Goal: Task Accomplishment & Management: Complete application form

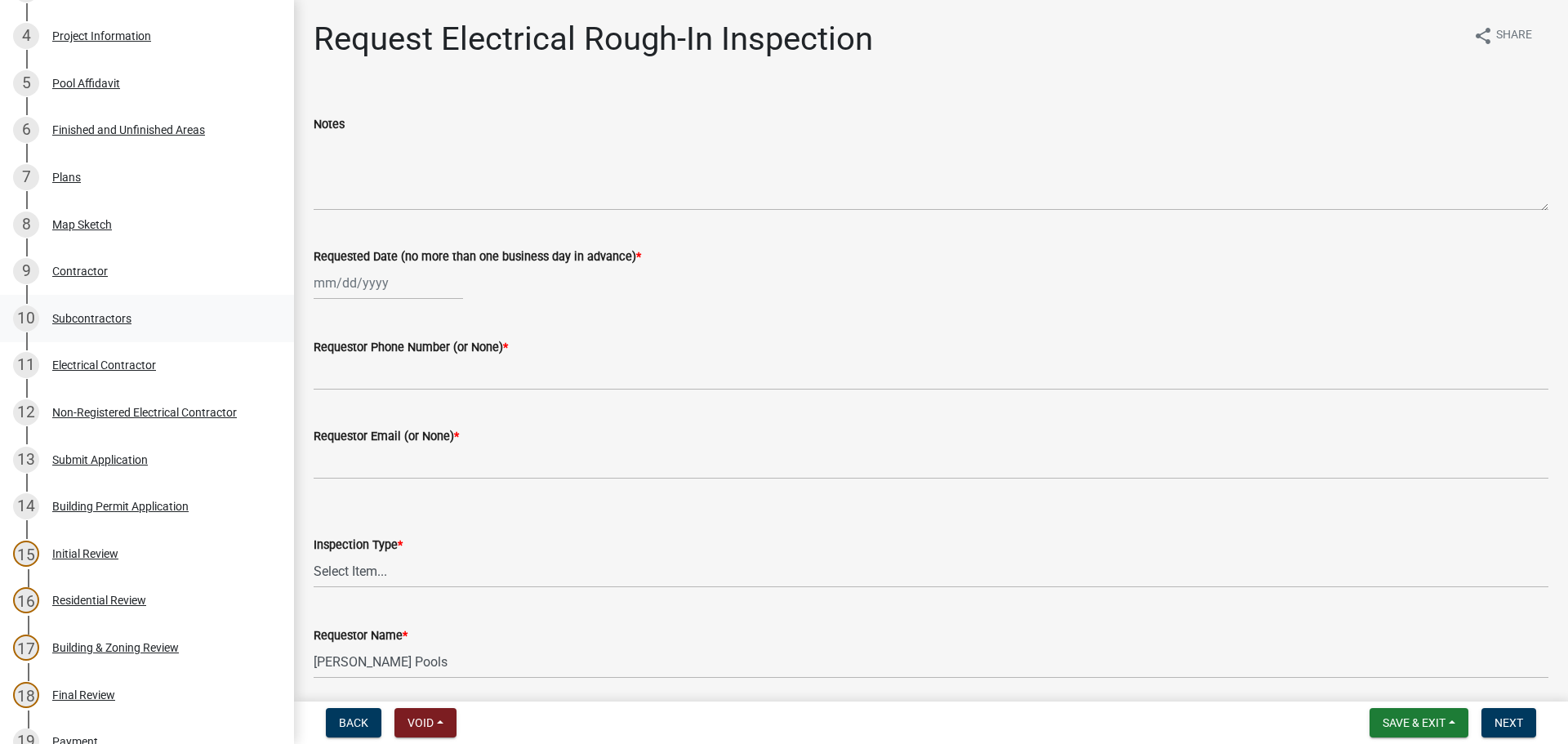
scroll to position [245, 0]
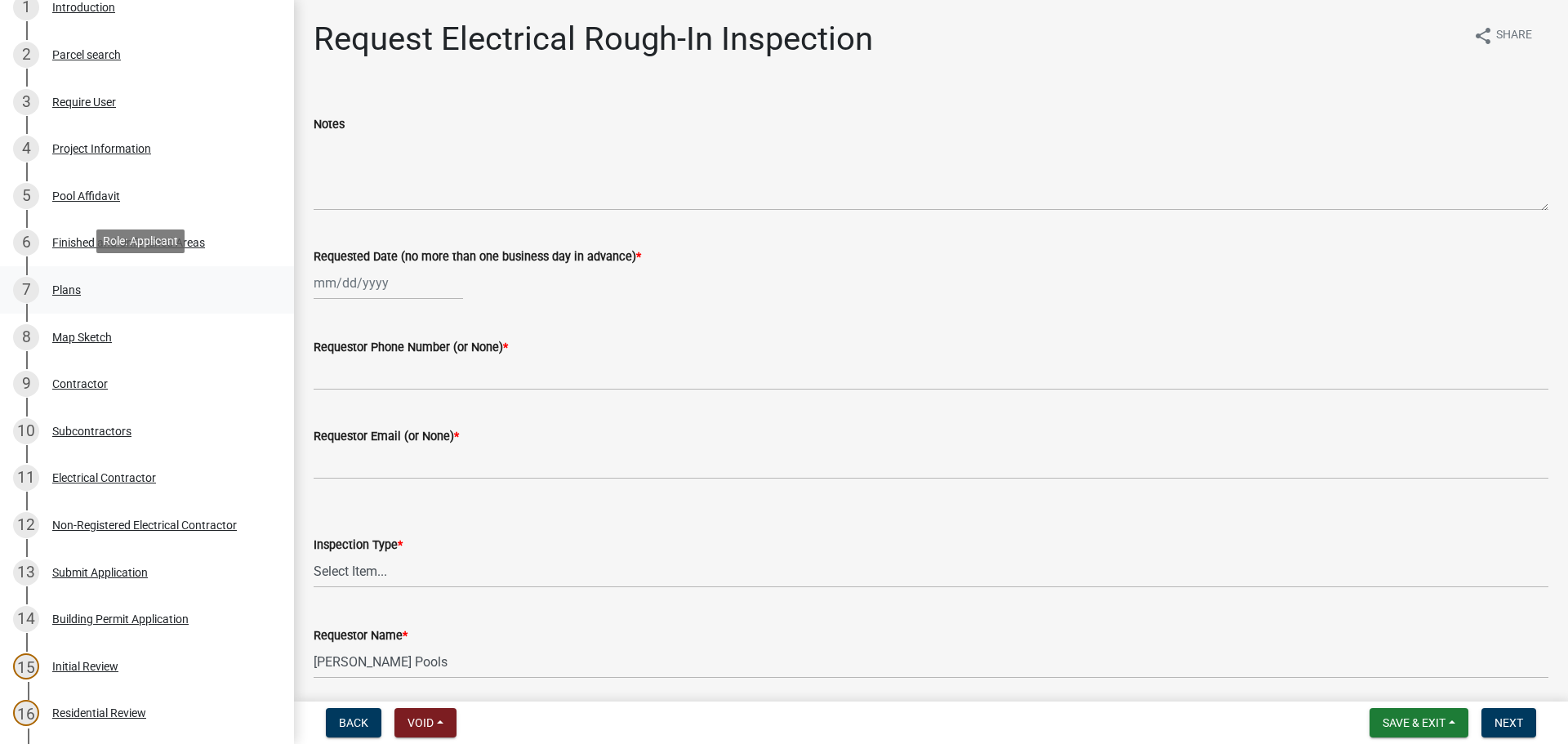
click at [83, 278] on div "7 Plans" at bounding box center [140, 289] width 254 height 26
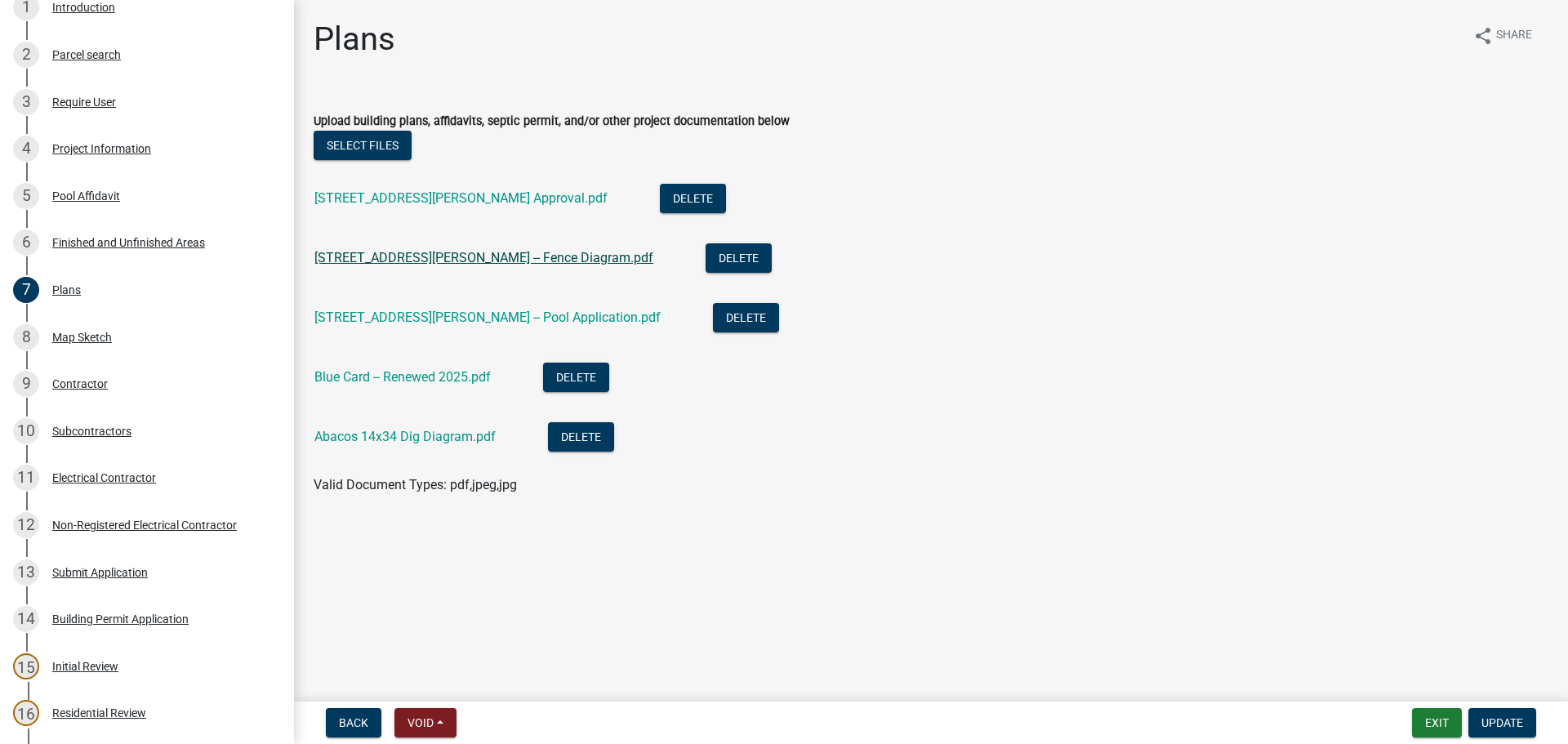
click at [446, 254] on link "[STREET_ADDRESS][PERSON_NAME] -- Fence Diagram.pdf" at bounding box center [484, 257] width 339 height 16
click at [394, 441] on link "Abacos 14x34 Dig Diagram.pdf" at bounding box center [405, 436] width 182 height 16
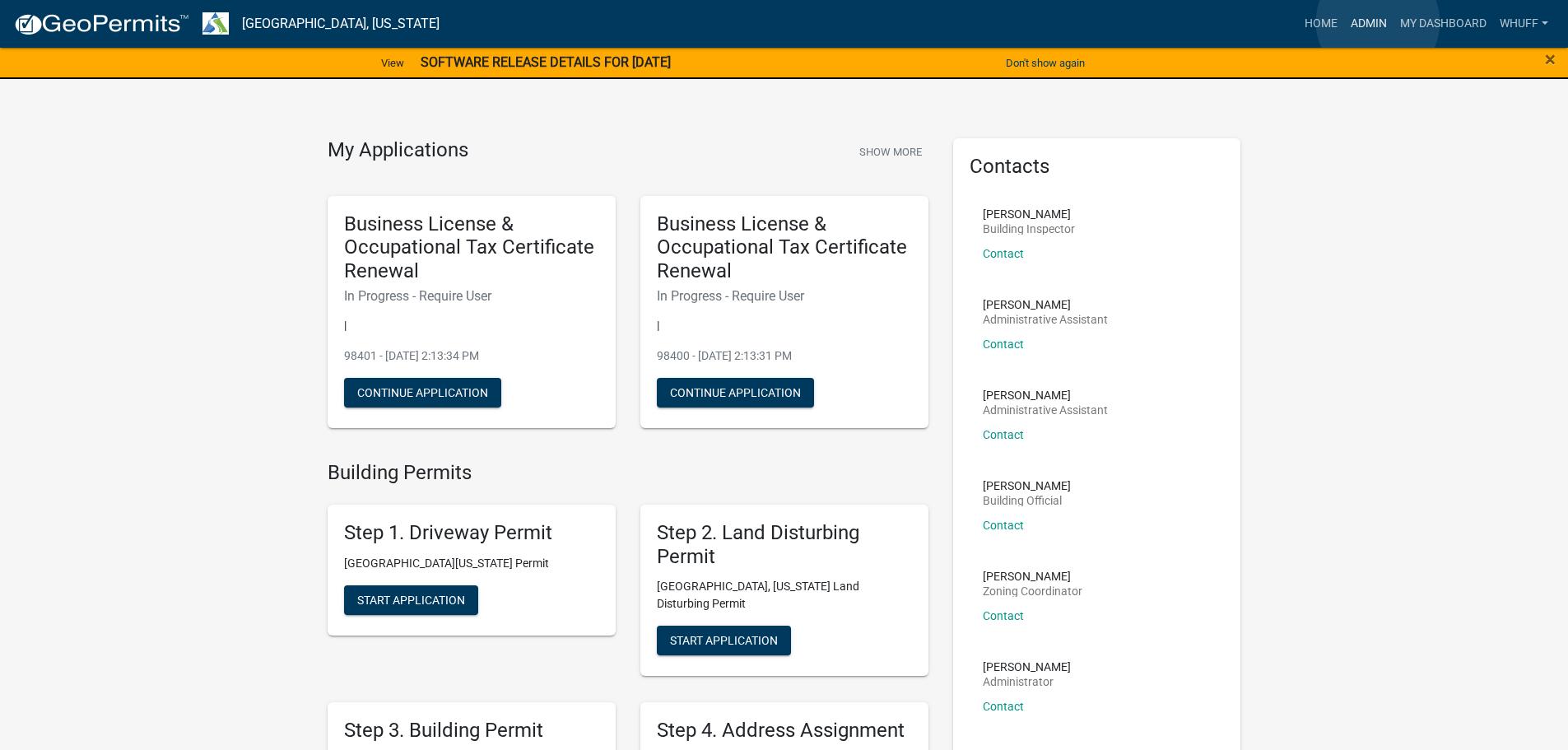
click at [1378, 22] on link "Admin" at bounding box center [1368, 24] width 49 height 32
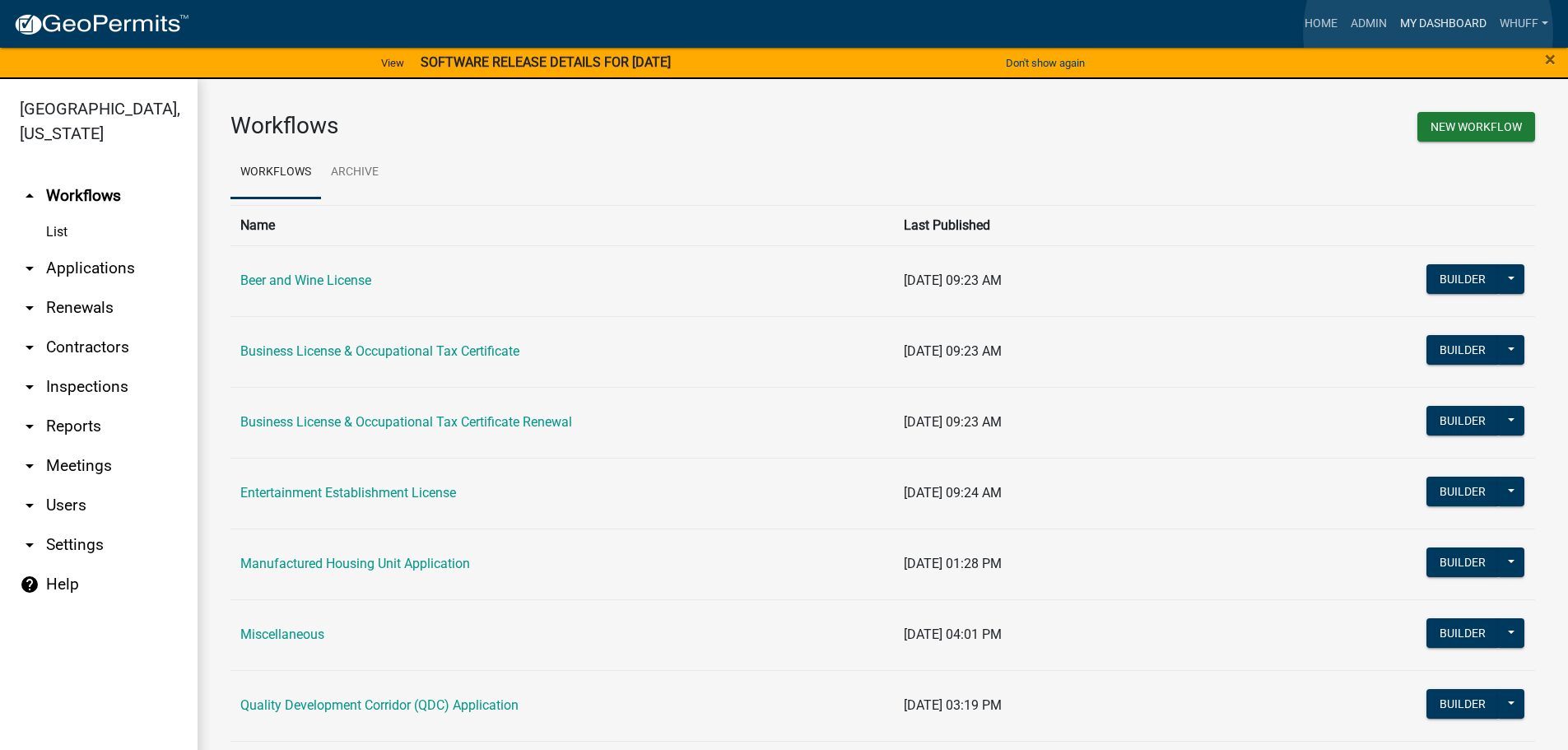
click at [1428, 33] on link "My Dashboard" at bounding box center [1443, 24] width 99 height 32
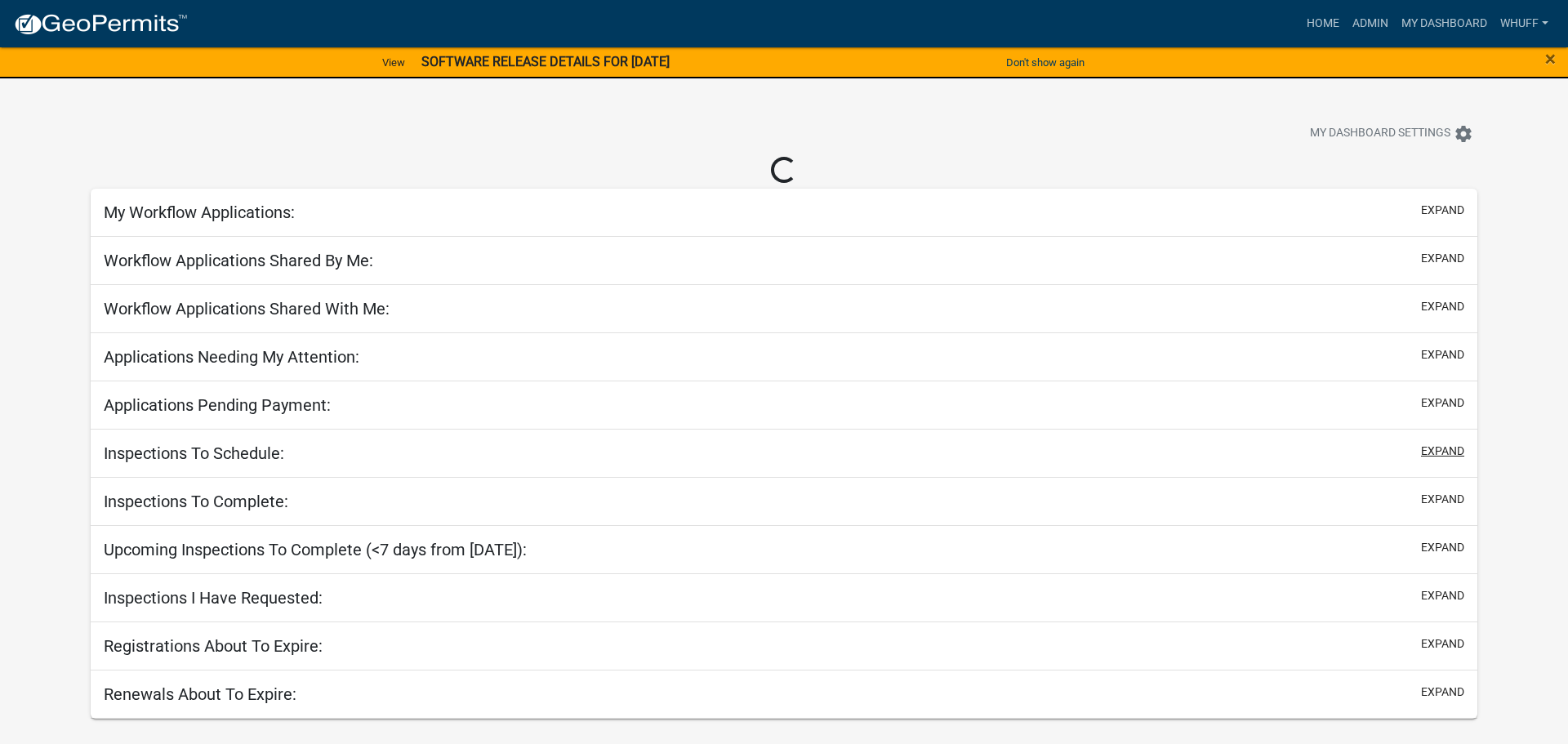
click at [1445, 457] on button "expand" at bounding box center [1443, 451] width 43 height 18
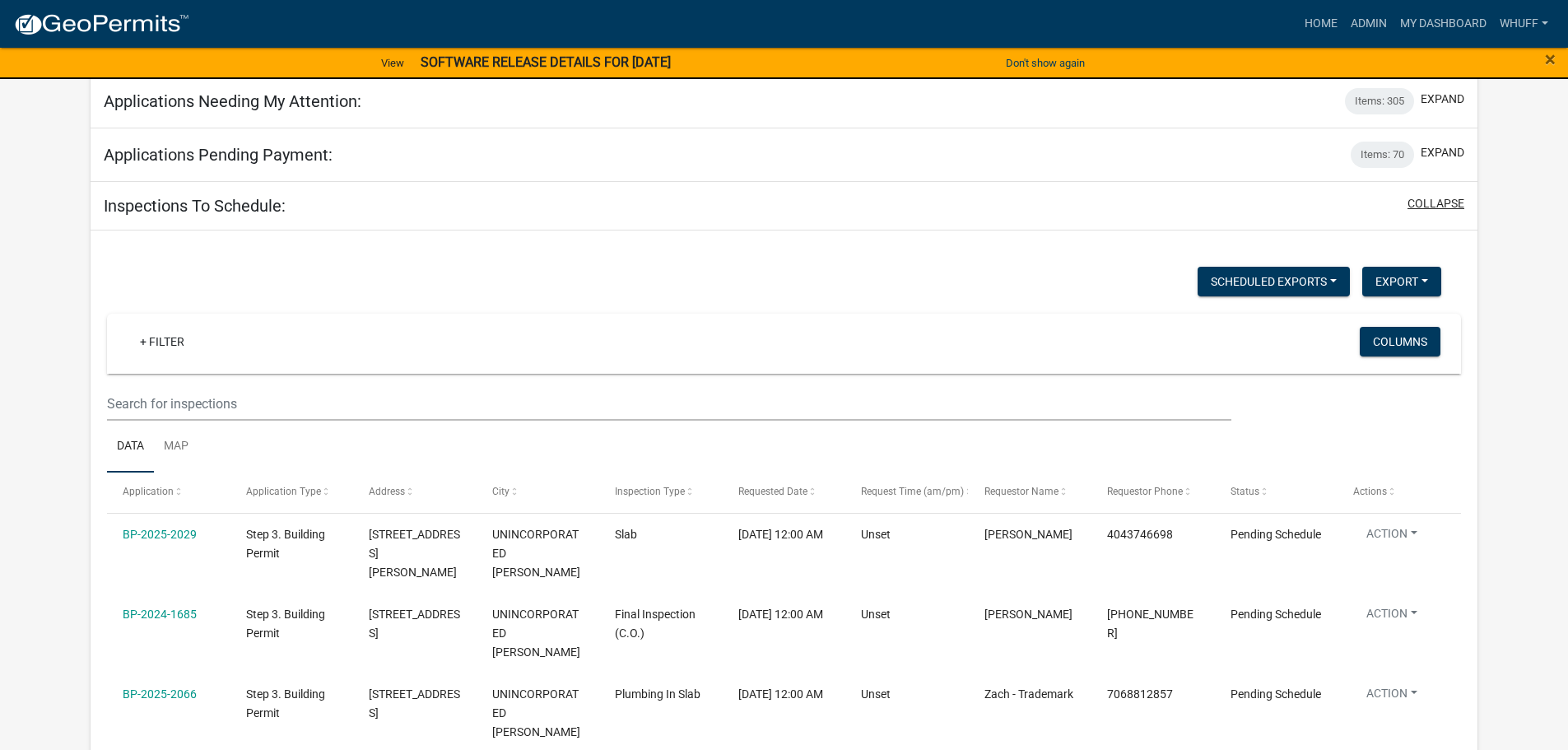
scroll to position [329, 0]
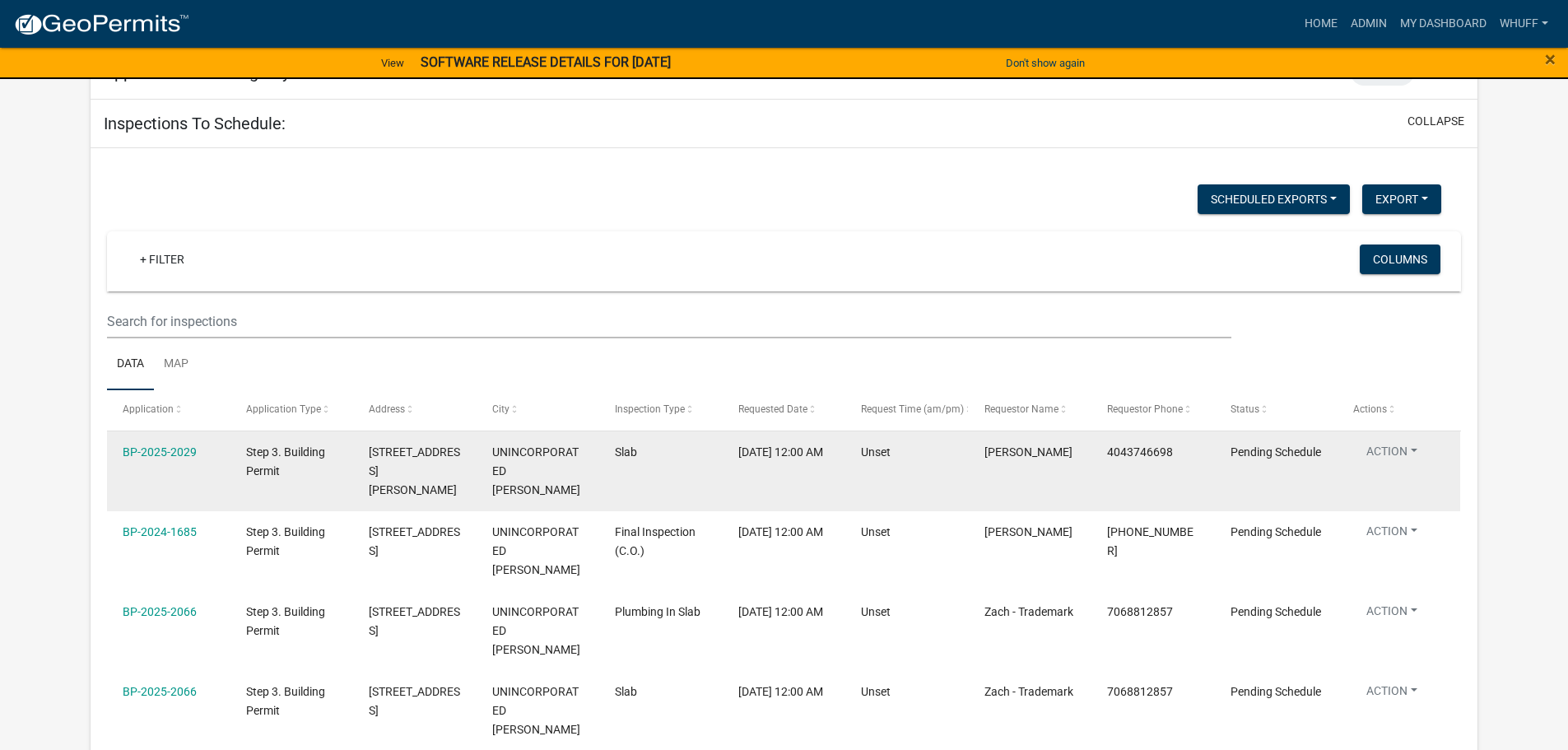
click at [1406, 453] on button "Action" at bounding box center [1392, 455] width 77 height 24
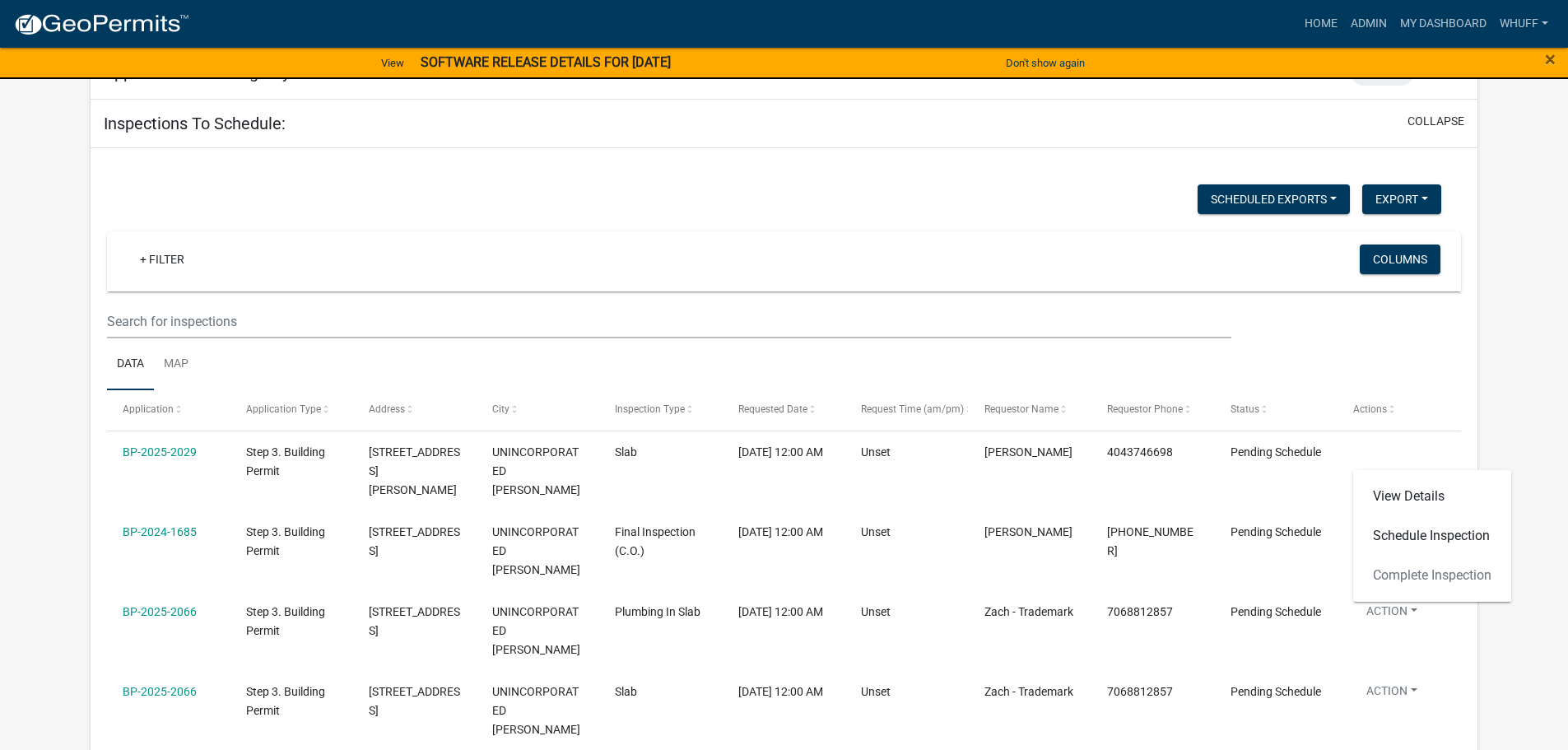
click at [690, 214] on div "Scheduled Exports + Create New Export Excel Format (.xlsx) CSV Format (.csv)" at bounding box center [774, 201] width 1359 height 33
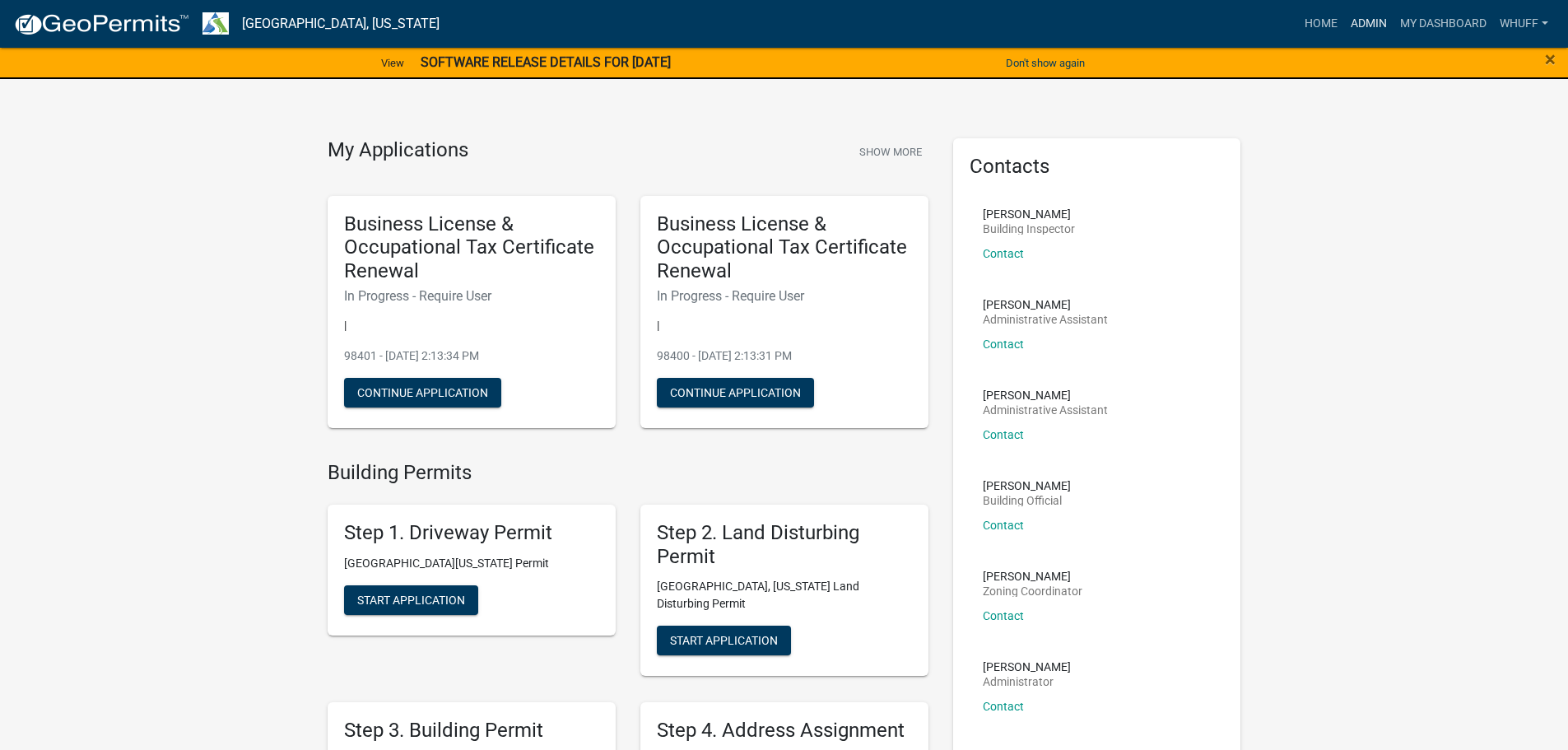
click at [1365, 25] on link "Admin" at bounding box center [1368, 24] width 49 height 32
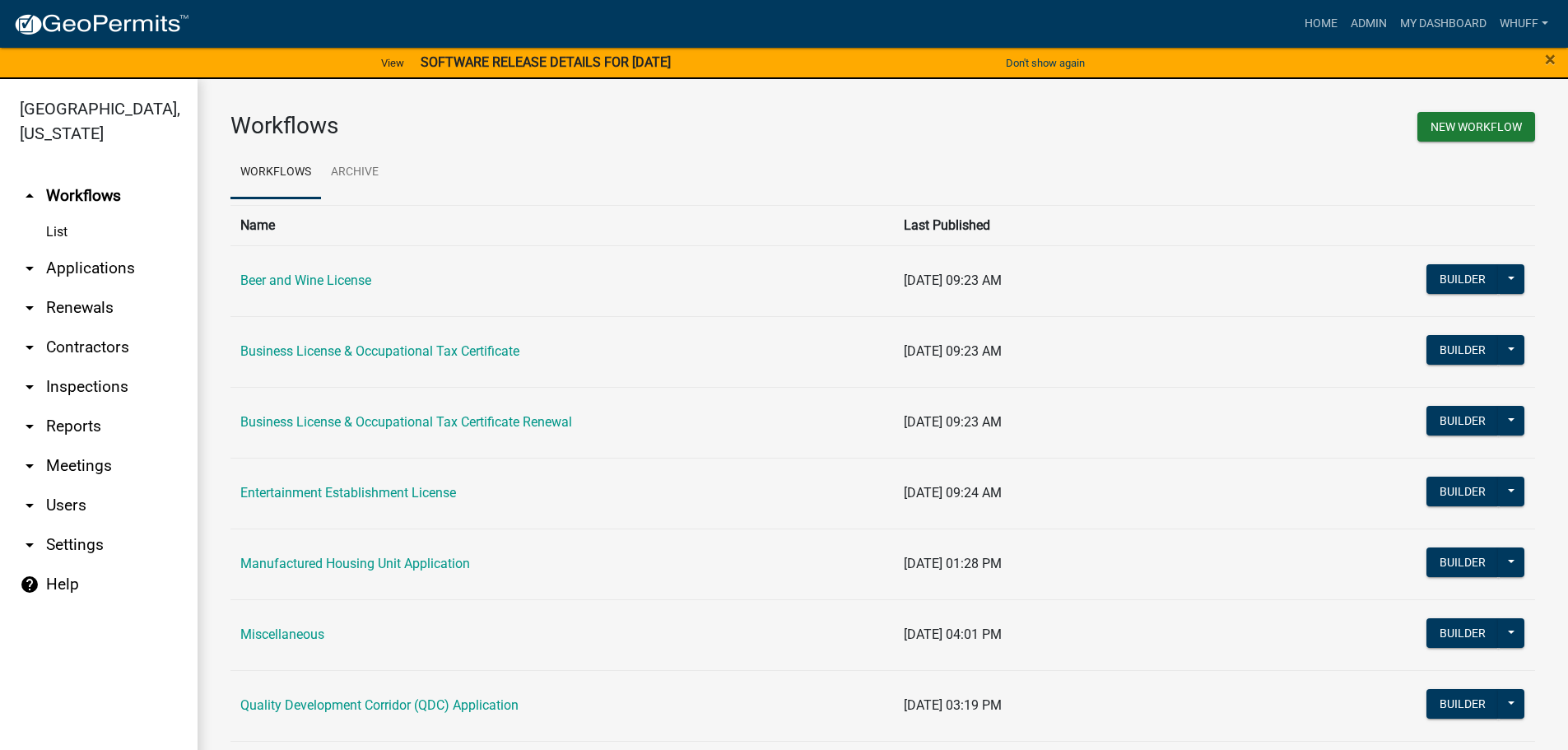
click at [104, 249] on link "arrow_drop_down Applications" at bounding box center [98, 269] width 198 height 40
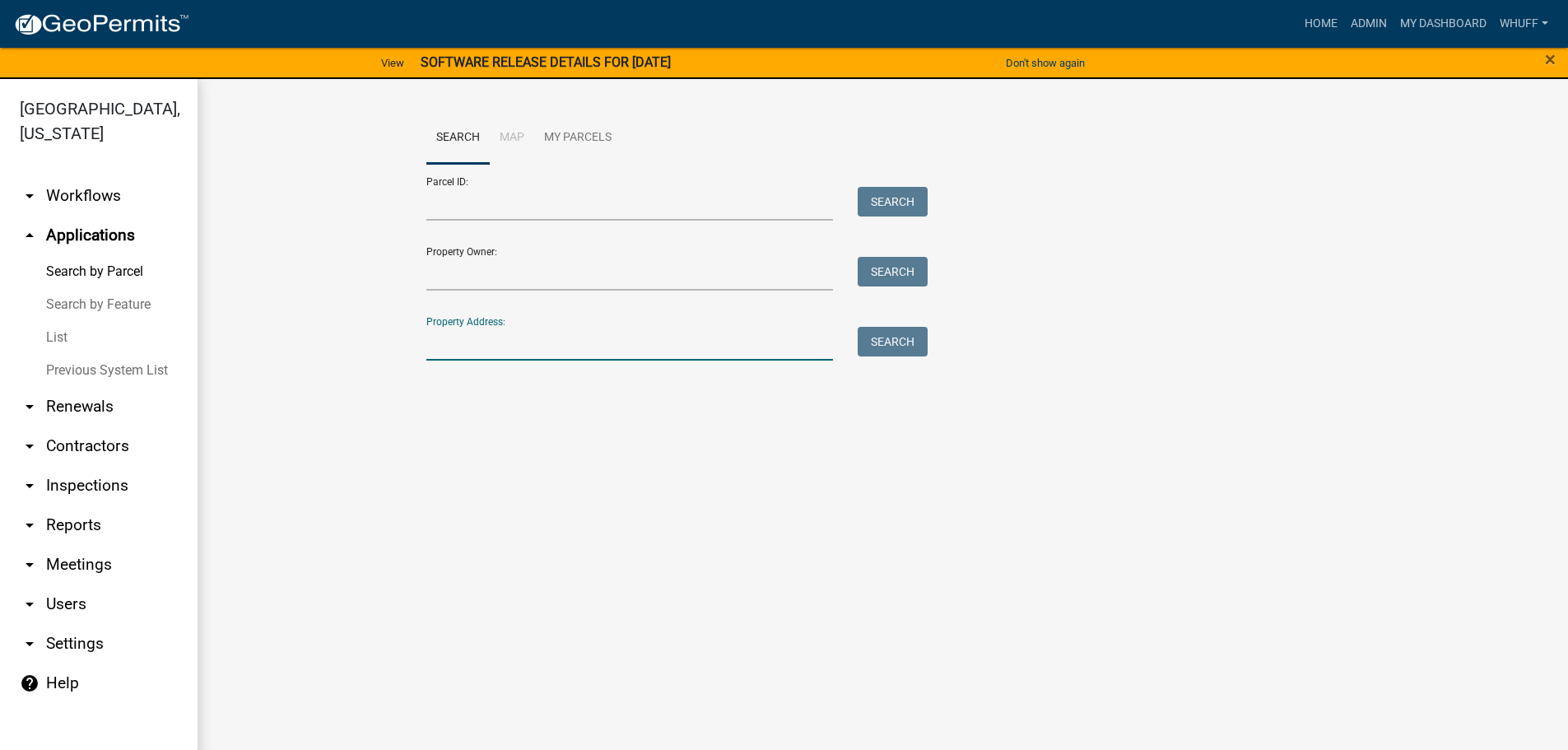
click at [500, 349] on input "Property Address:" at bounding box center [630, 344] width 408 height 33
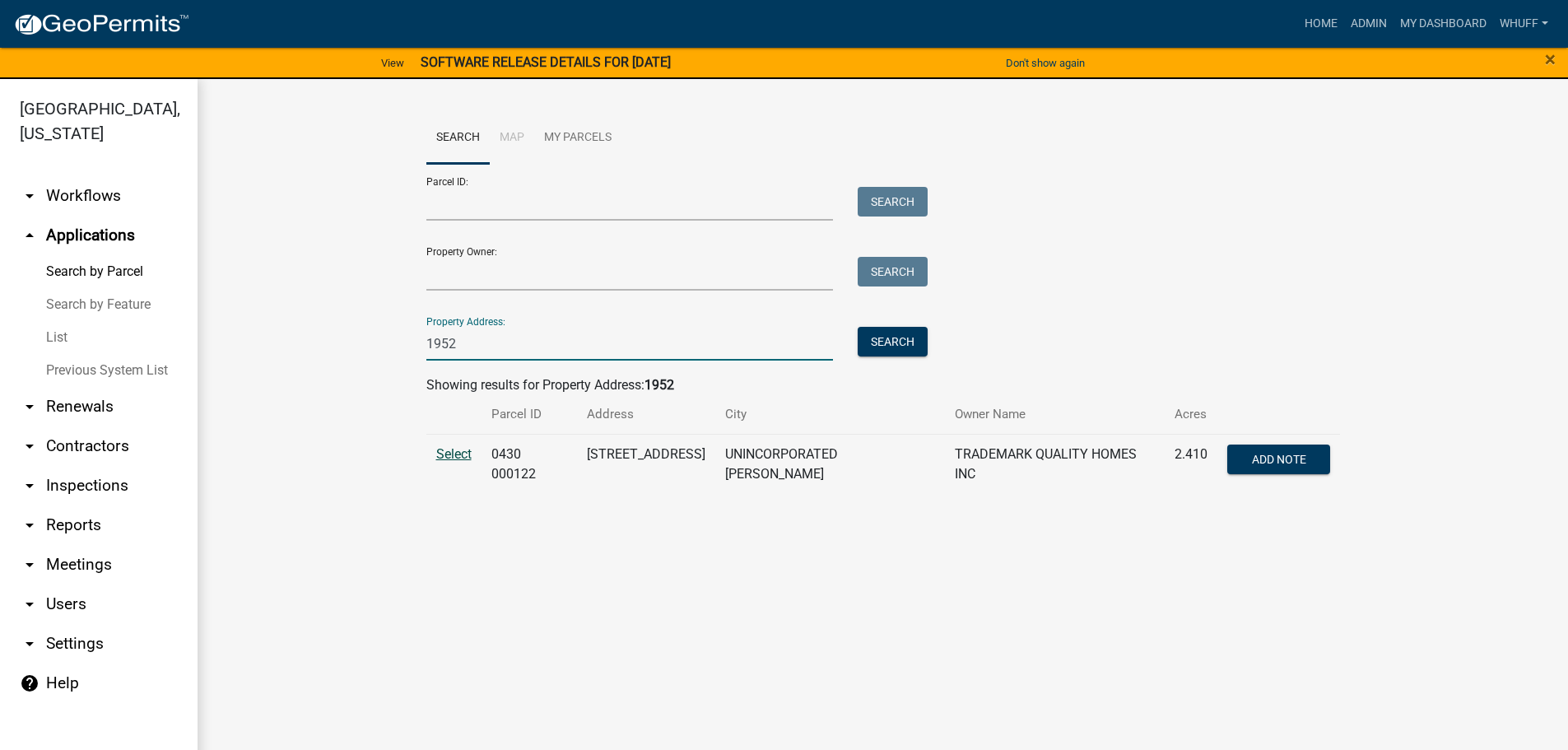
type input "1952"
click at [456, 461] on span "Select" at bounding box center [454, 454] width 35 height 16
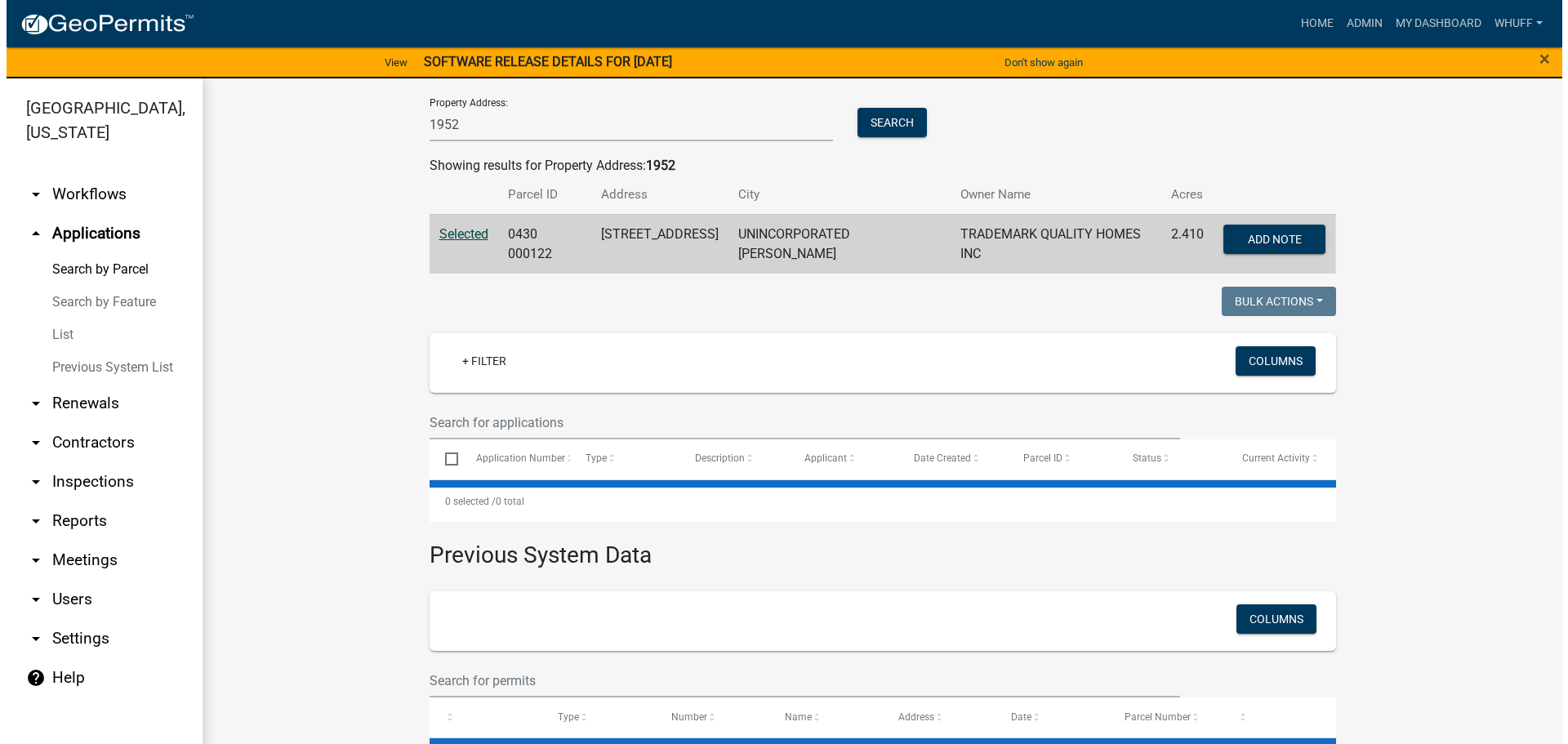
scroll to position [260, 0]
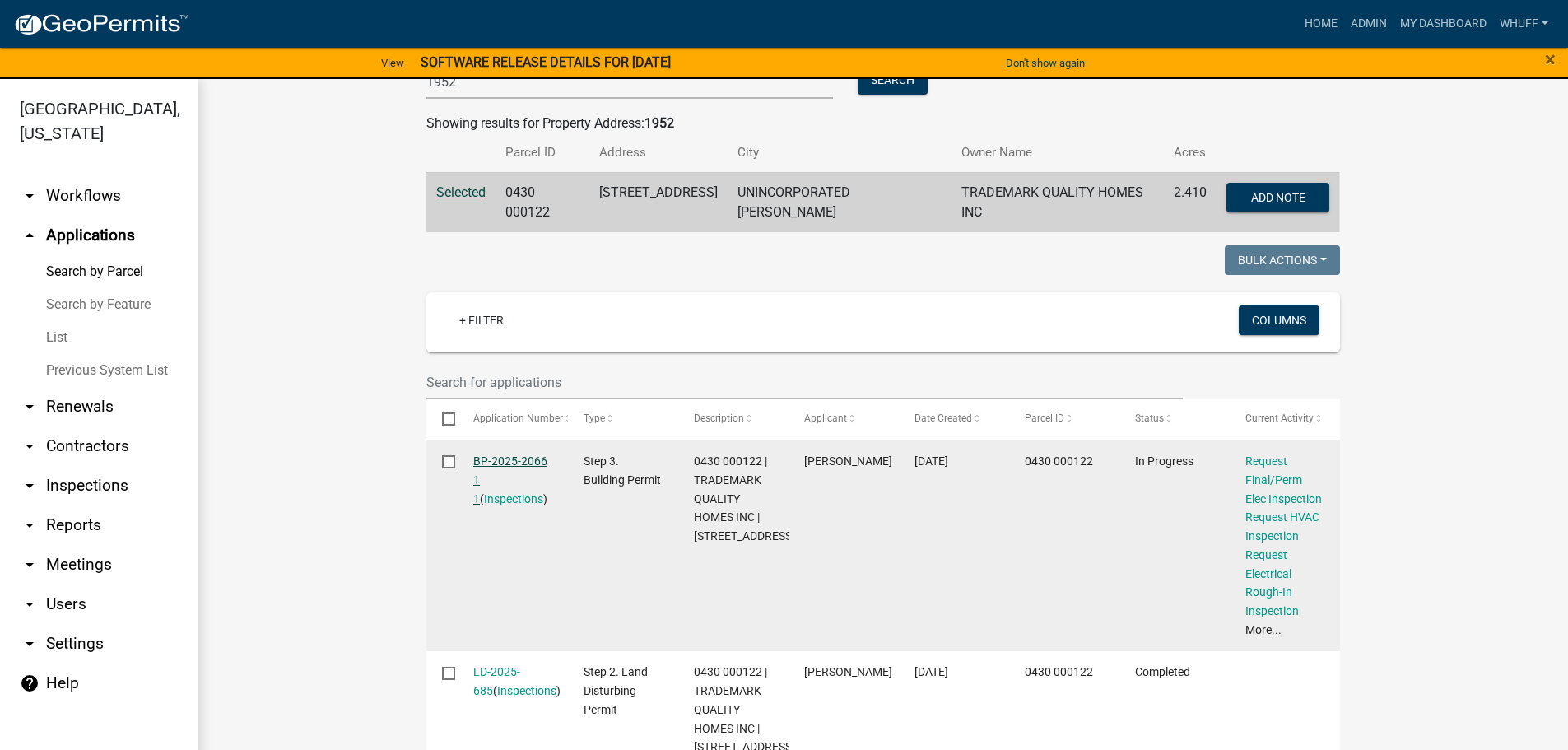
click at [496, 454] on link "BP-2025-2066 1 1" at bounding box center [511, 480] width 74 height 51
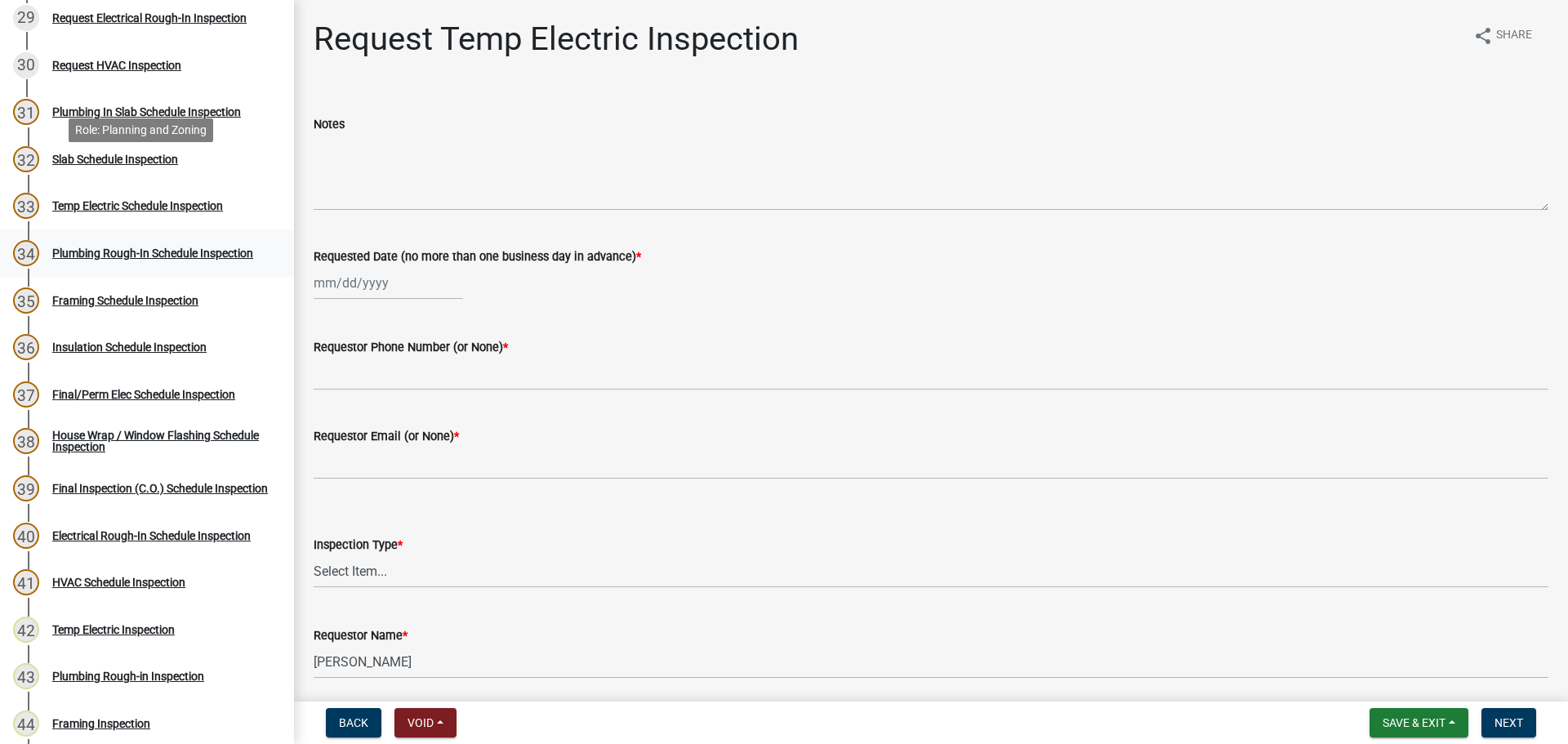
scroll to position [1470, 0]
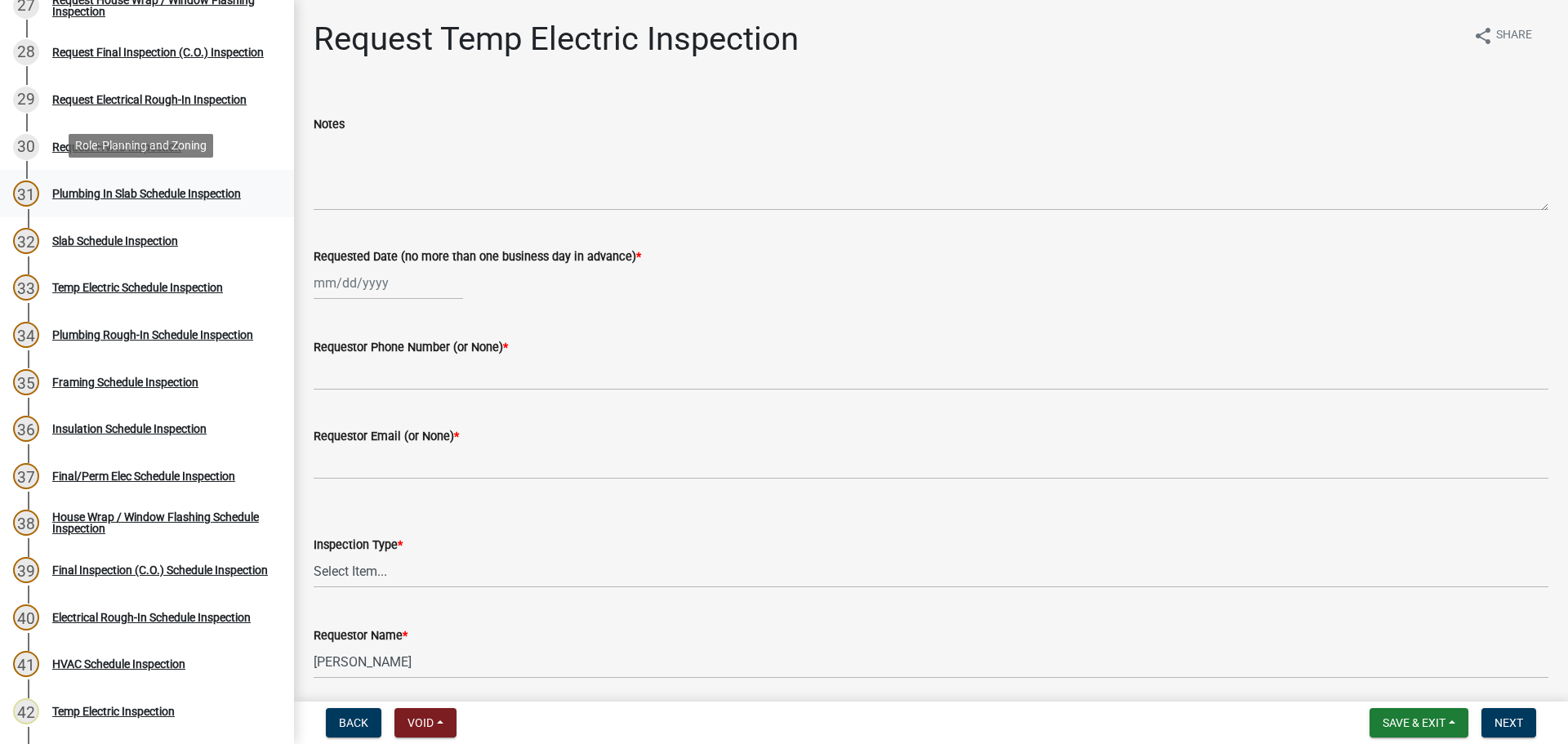
click at [178, 188] on div "Plumbing In Slab Schedule Inspection" at bounding box center [147, 194] width 189 height 11
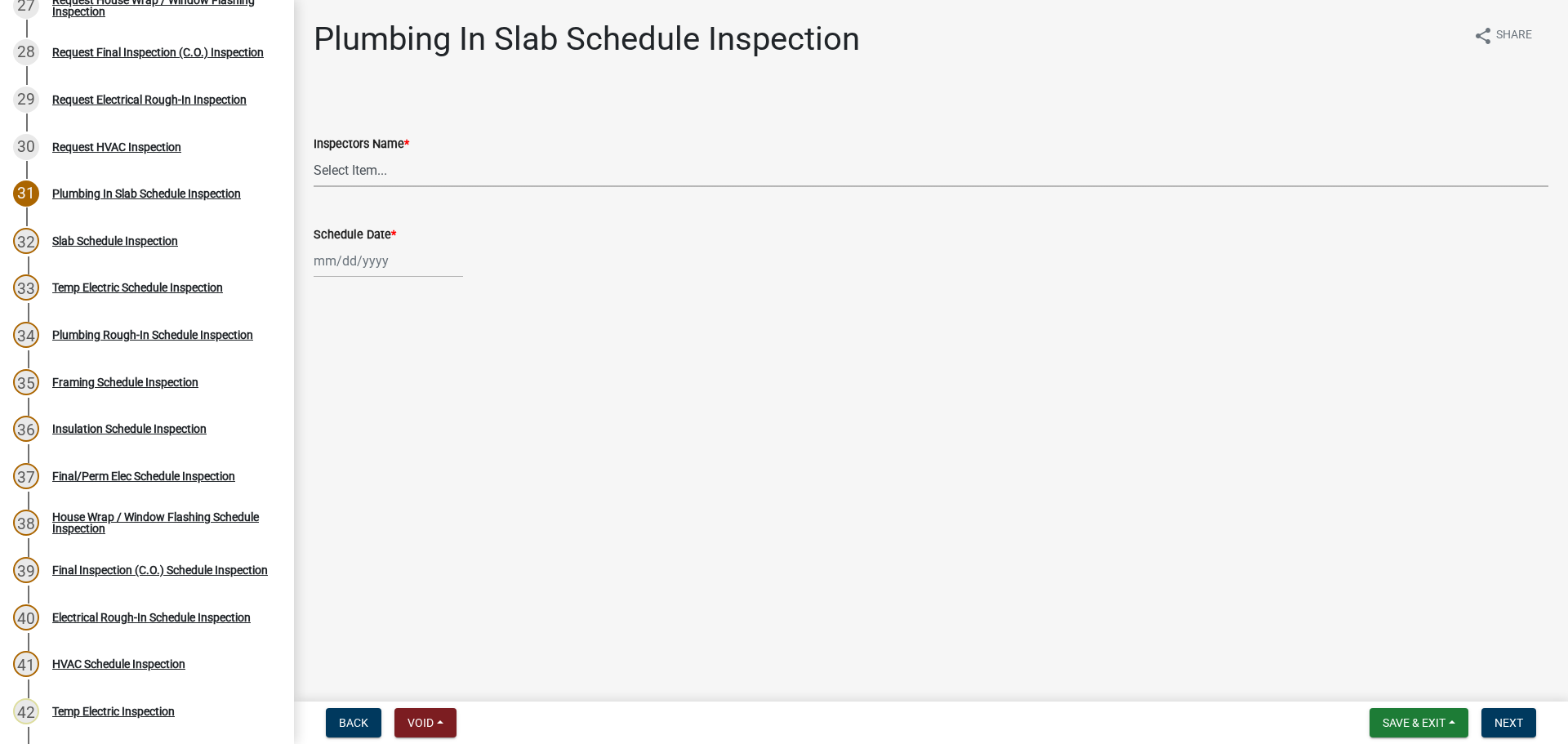
click at [383, 175] on select "Select Item... [PERSON_NAME] ([PERSON_NAME]) drichardson ([PERSON_NAME]) knorre…" at bounding box center [931, 171] width 1235 height 33
select select "a5a5a9dc-14a5-4192-801a-4b6ec73e6000"
click at [313, 154] on select "Select Item... [PERSON_NAME] ([PERSON_NAME]) drichardson ([PERSON_NAME]) knorre…" at bounding box center [931, 171] width 1235 height 33
click at [353, 241] on label "Schedule Date *" at bounding box center [354, 235] width 82 height 11
click at [353, 244] on input "Schedule Date *" at bounding box center [388, 261] width 149 height 33
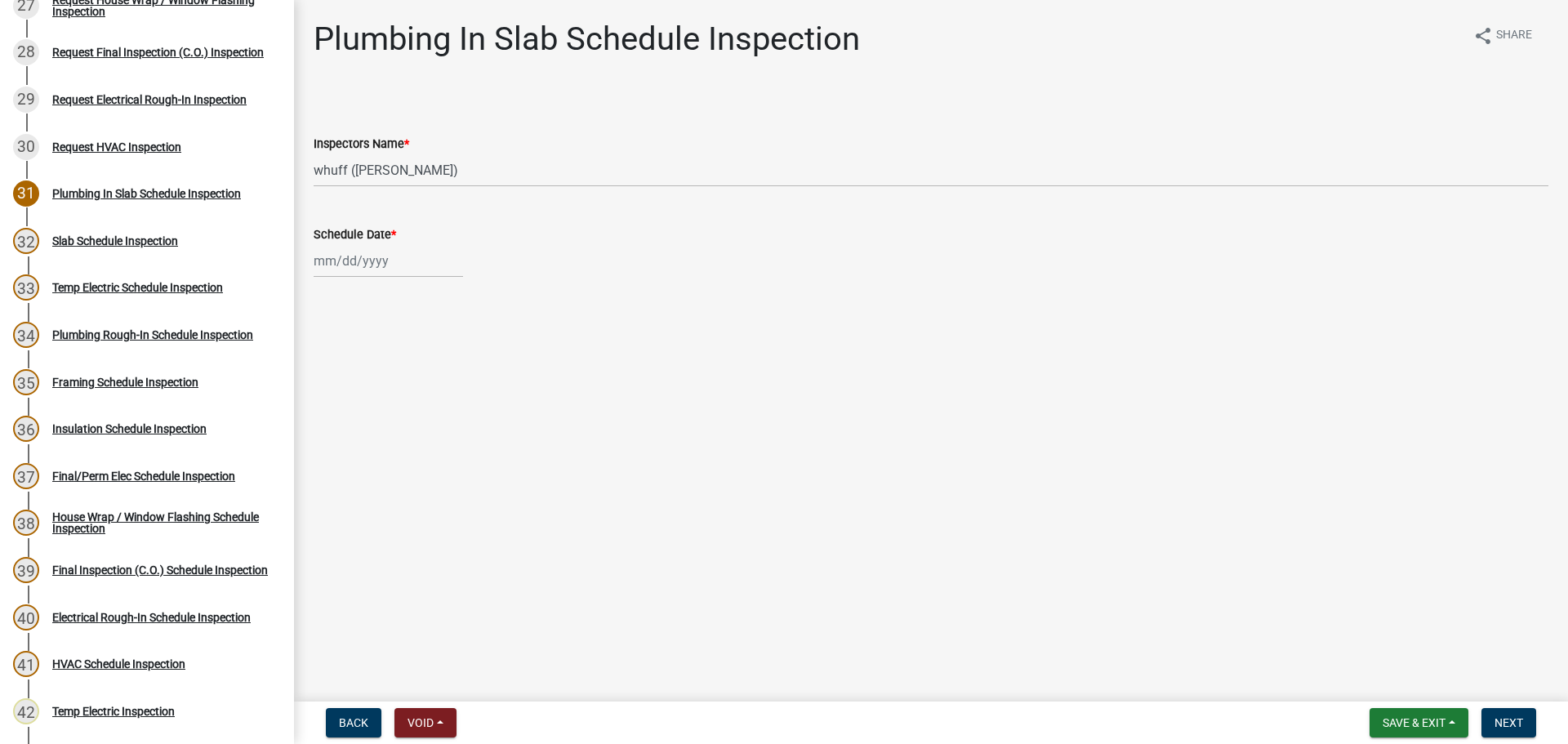
select select "9"
select select "2025"
click at [332, 398] on div "15" at bounding box center [330, 400] width 26 height 26
type input "09/15/2025"
drag, startPoint x: 925, startPoint y: 559, endPoint x: 1341, endPoint y: 616, distance: 419.9
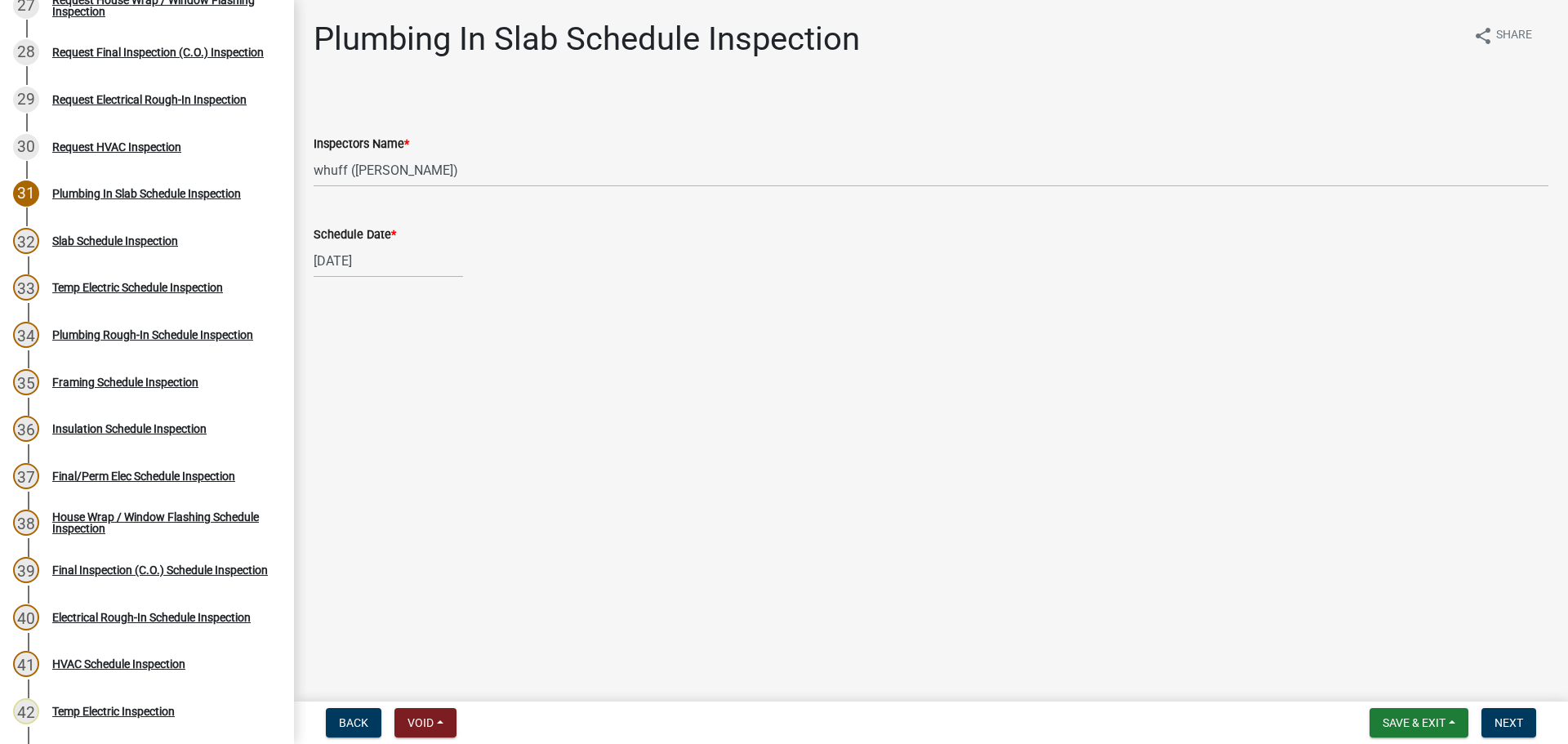
click at [952, 569] on main "Plumbing In Slab Schedule Inspection share Share Inspectors Name * Select Item.…" at bounding box center [931, 348] width 1274 height 695
drag, startPoint x: 1341, startPoint y: 616, endPoint x: 1455, endPoint y: 728, distance: 159.8
click at [1344, 615] on main "Plumbing In Slab Schedule Inspection share Share Inspectors Name * Select Item.…" at bounding box center [931, 348] width 1274 height 695
click at [1513, 723] on span "Next" at bounding box center [1509, 723] width 29 height 13
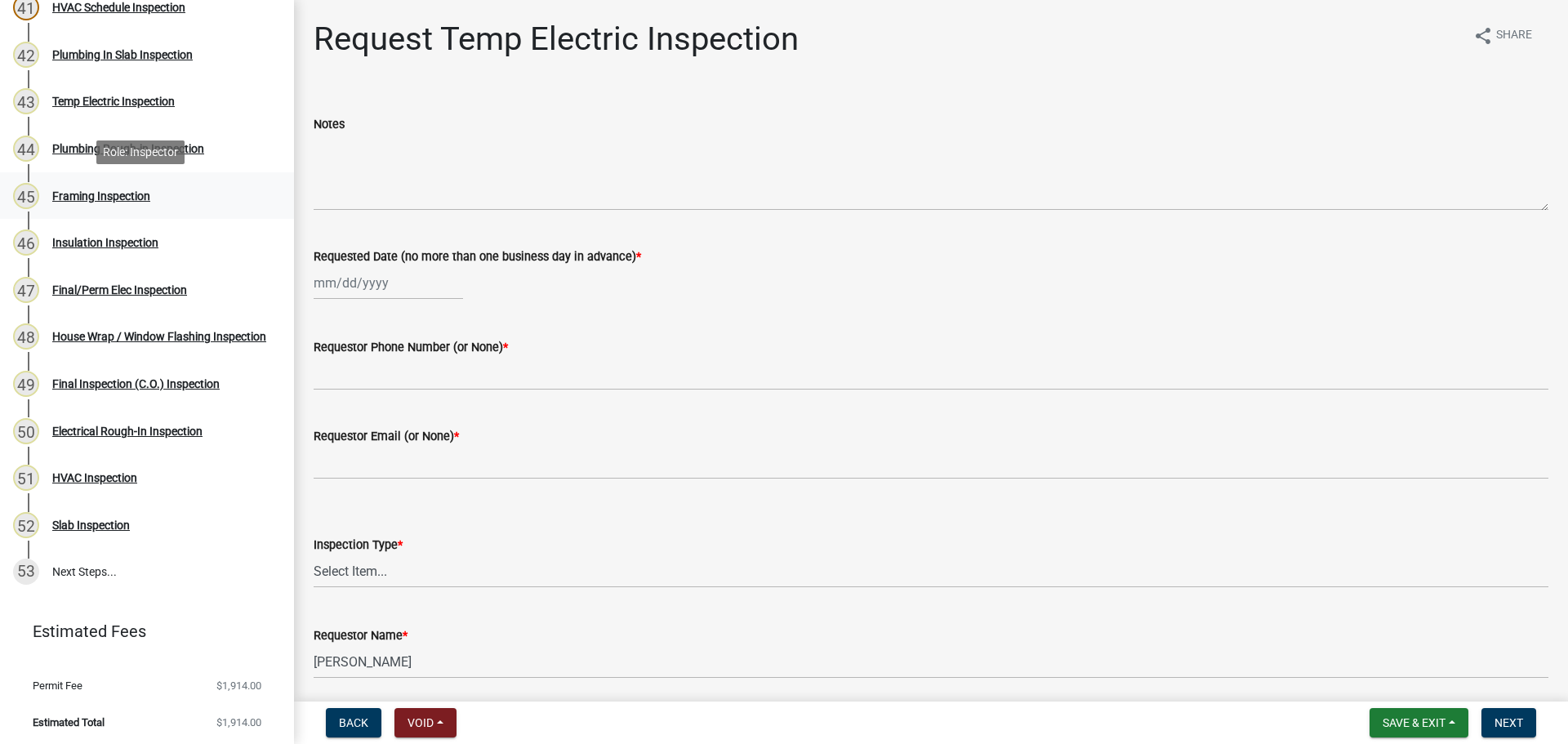
scroll to position [2046, 0]
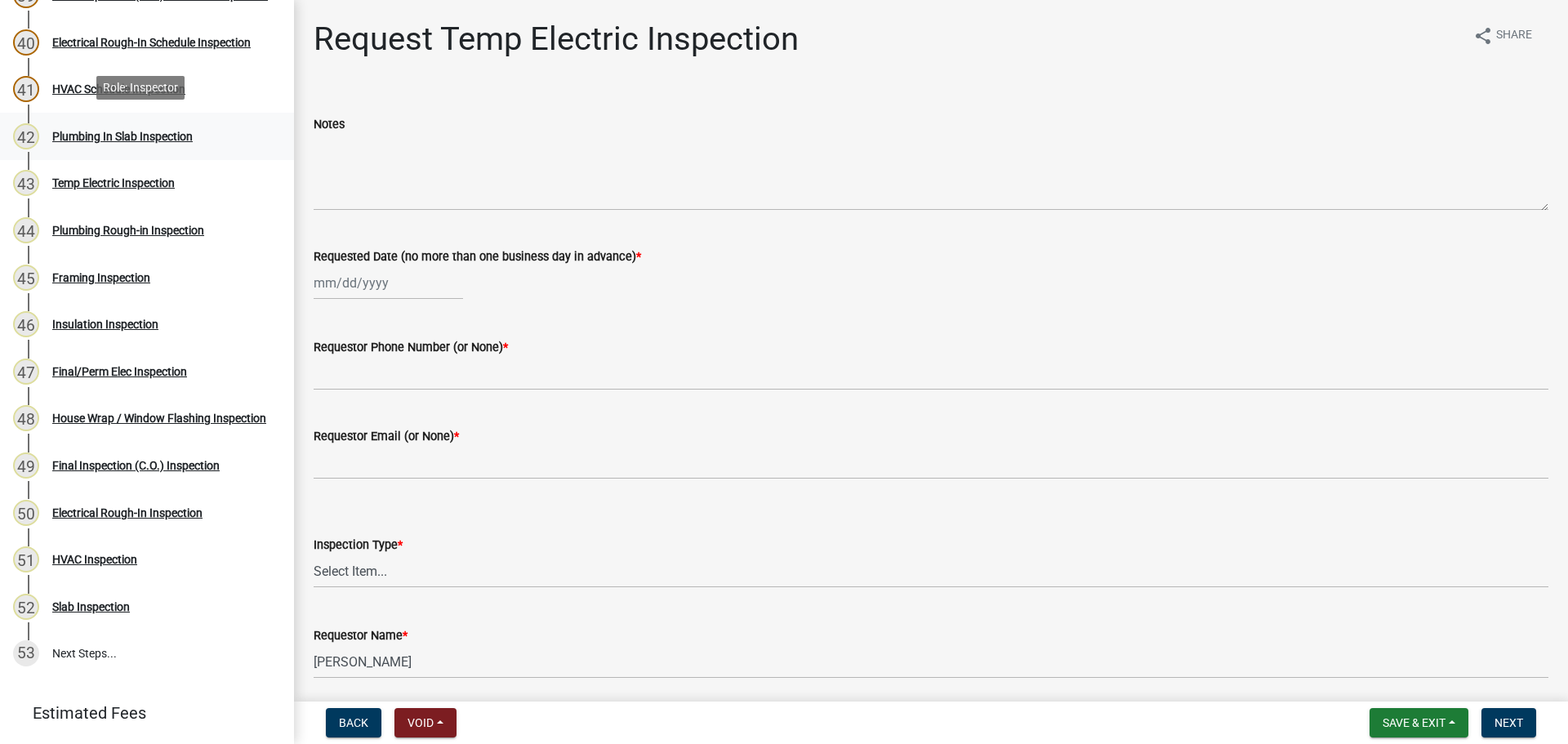
click at [139, 133] on div "Plumbing In Slab Inspection" at bounding box center [123, 136] width 140 height 11
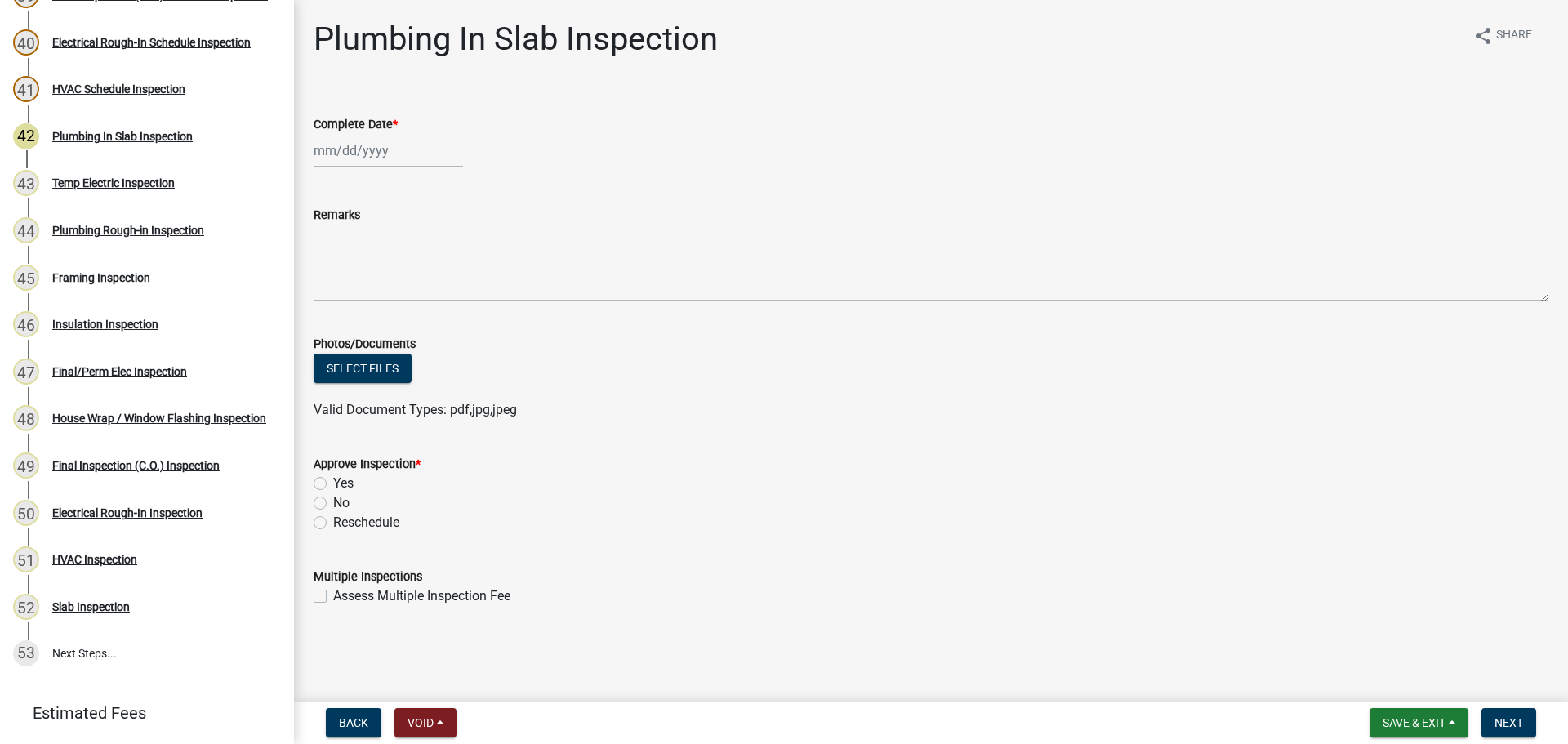
click at [363, 135] on div "Complete Date *" at bounding box center [931, 129] width 1235 height 76
select select "9"
select select "2025"
click at [367, 154] on div "[PERSON_NAME] Feb Mar Apr [PERSON_NAME][DATE] Oct Nov [DATE] 1526 1527 1528 152…" at bounding box center [388, 150] width 149 height 33
click at [329, 290] on div "15" at bounding box center [330, 289] width 26 height 26
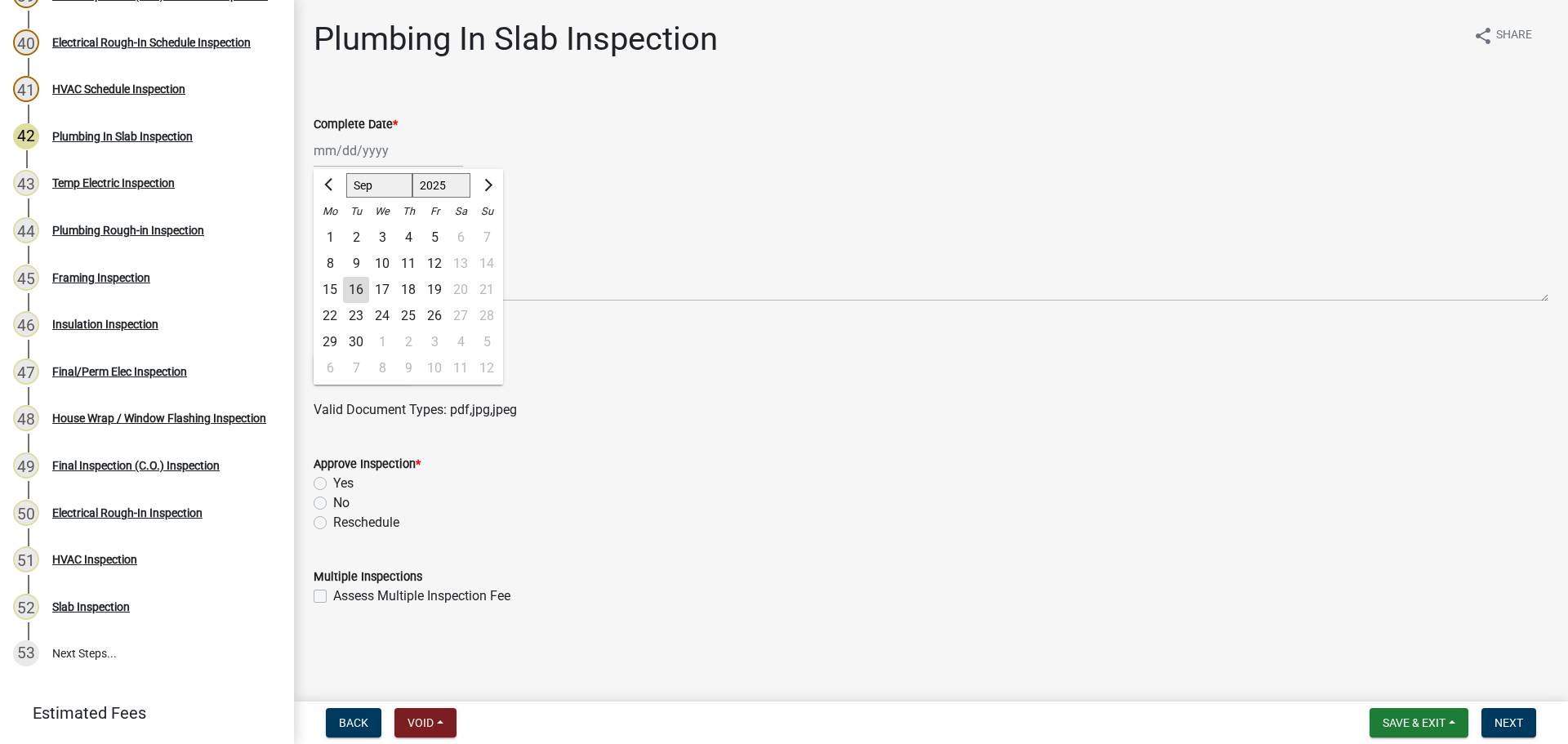
type input "09/15/2025"
click at [334, 479] on label "Yes" at bounding box center [344, 483] width 20 height 19
click at [334, 479] on input "Yes" at bounding box center [339, 479] width 11 height 11
radio input "true"
drag, startPoint x: 799, startPoint y: 529, endPoint x: 1212, endPoint y: 550, distance: 413.5
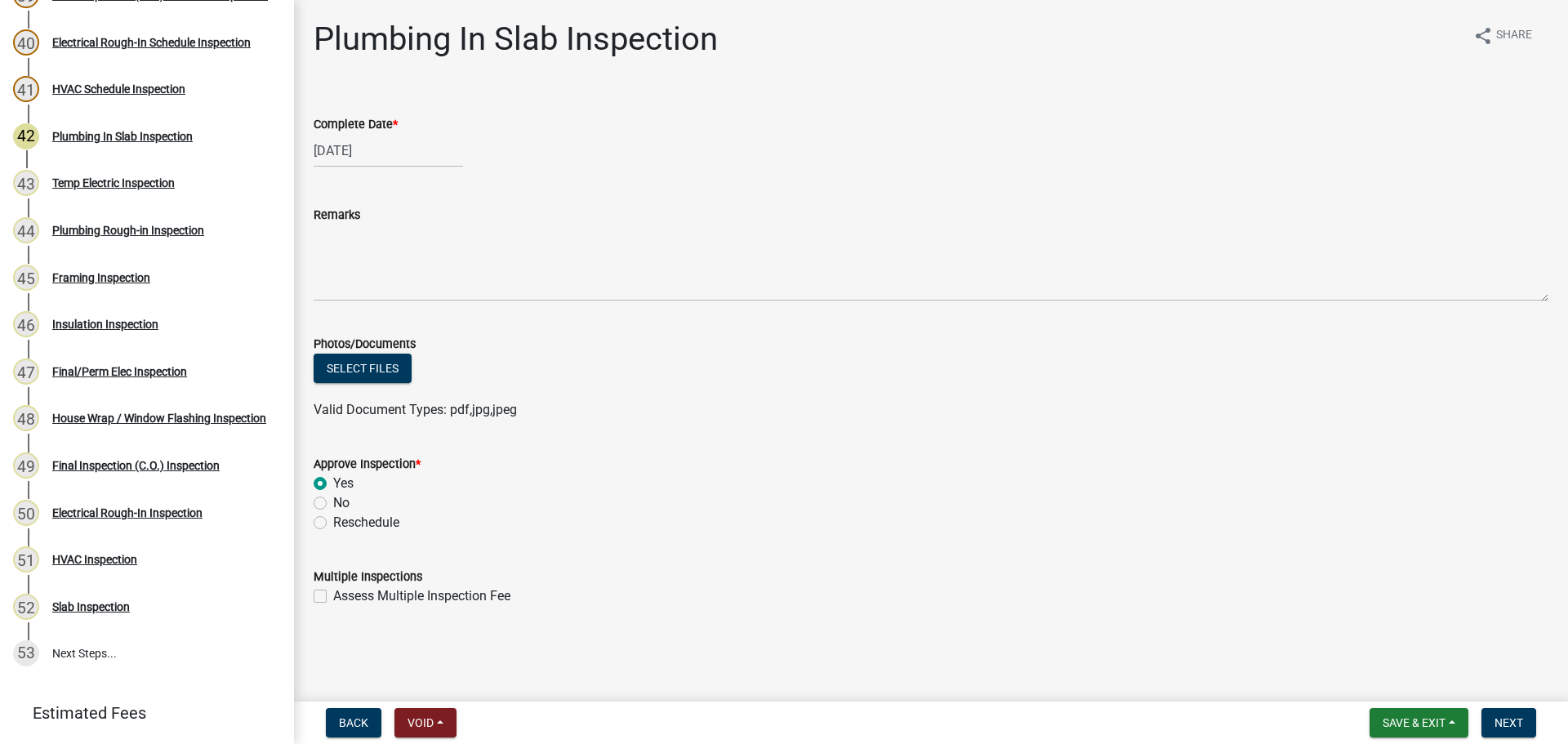
click at [833, 535] on wm-data-entity-input "Approve Inspection * Yes No Reschedule" at bounding box center [931, 490] width 1235 height 112
click at [1224, 555] on form "Multiple Inspections Assess Multiple Inspection Fee" at bounding box center [931, 577] width 1235 height 59
click at [1513, 716] on span "Next" at bounding box center [1509, 723] width 29 height 13
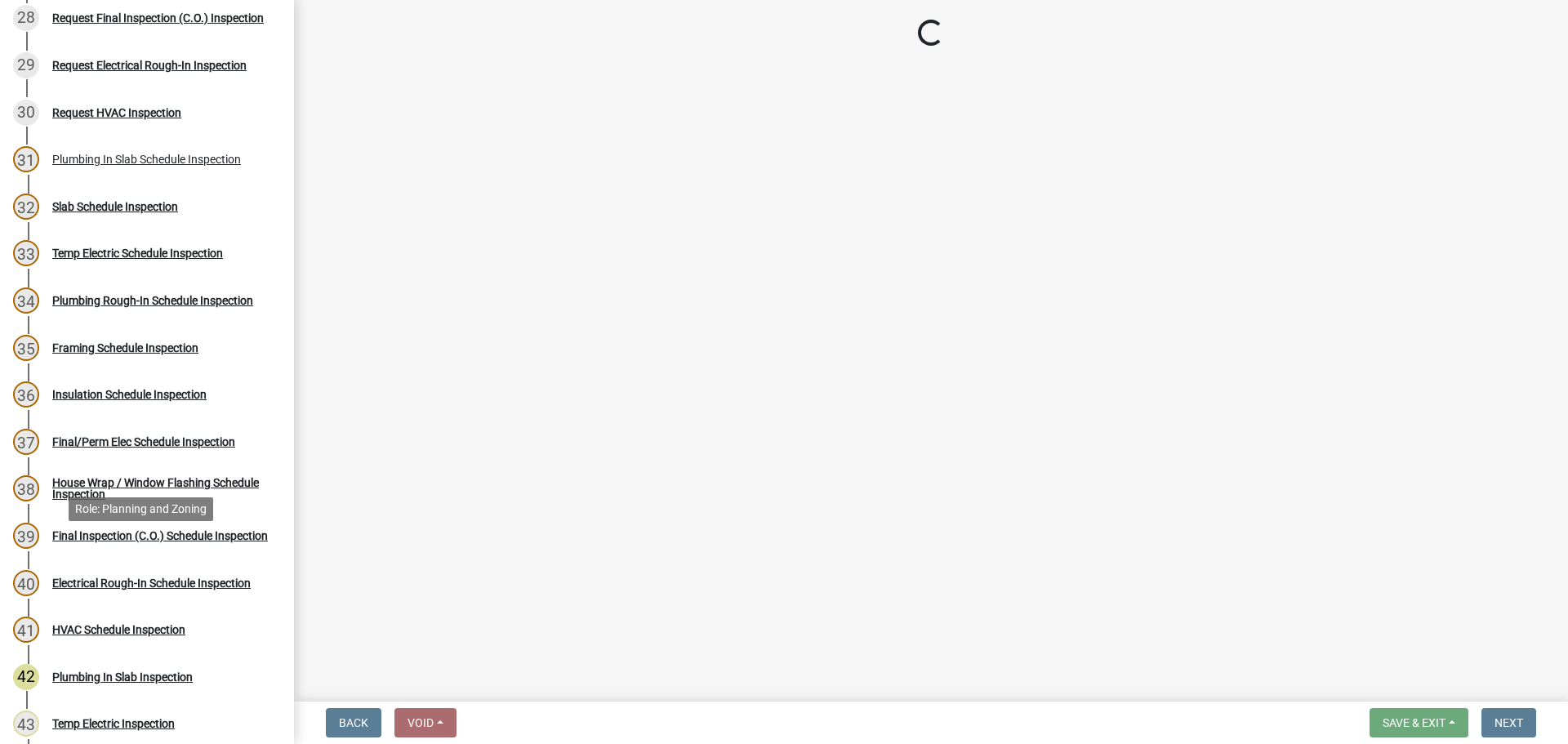
scroll to position [1474, 0]
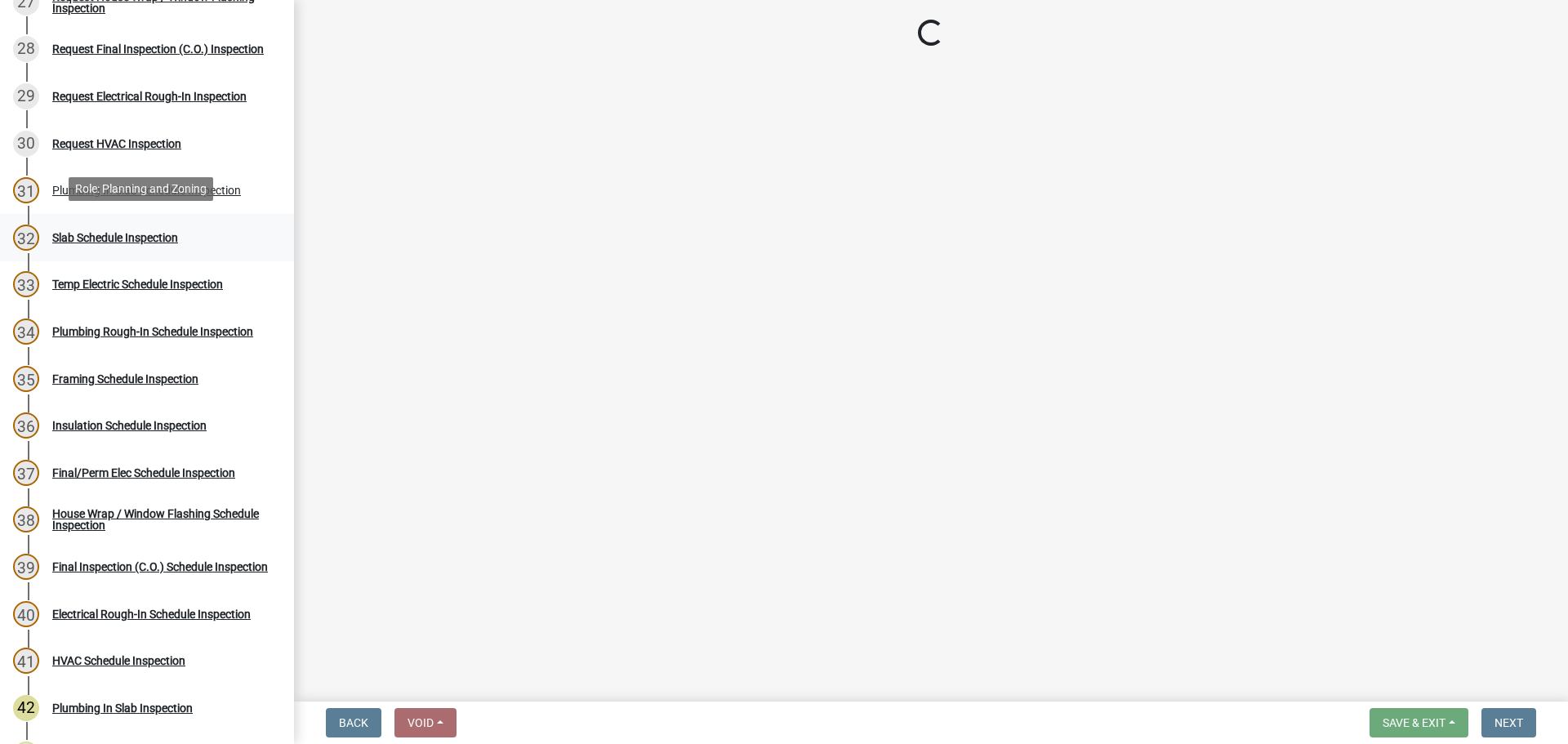
click at [126, 233] on div "Slab Schedule Inspection" at bounding box center [115, 238] width 125 height 11
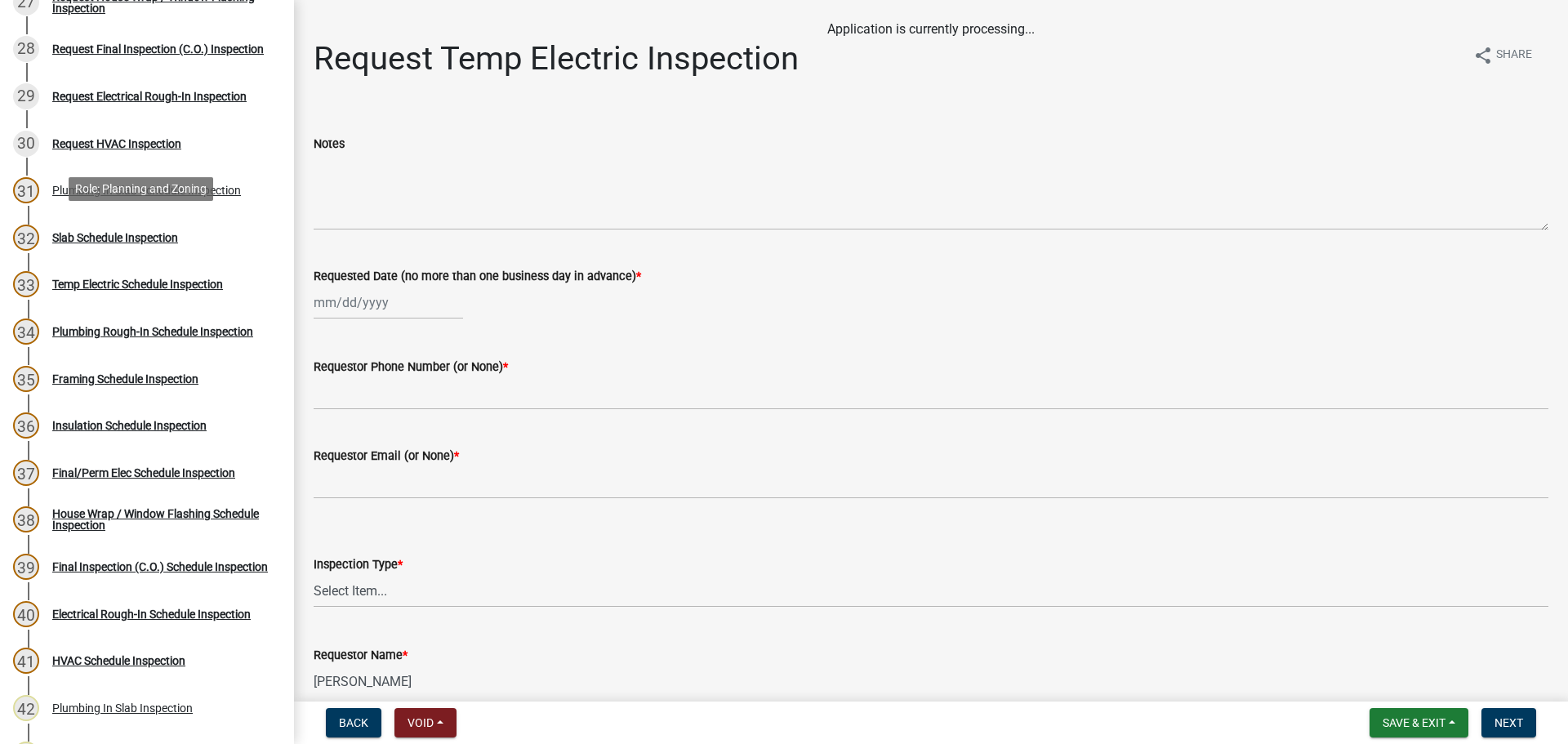
click at [126, 233] on div "Slab Schedule Inspection" at bounding box center [115, 238] width 125 height 11
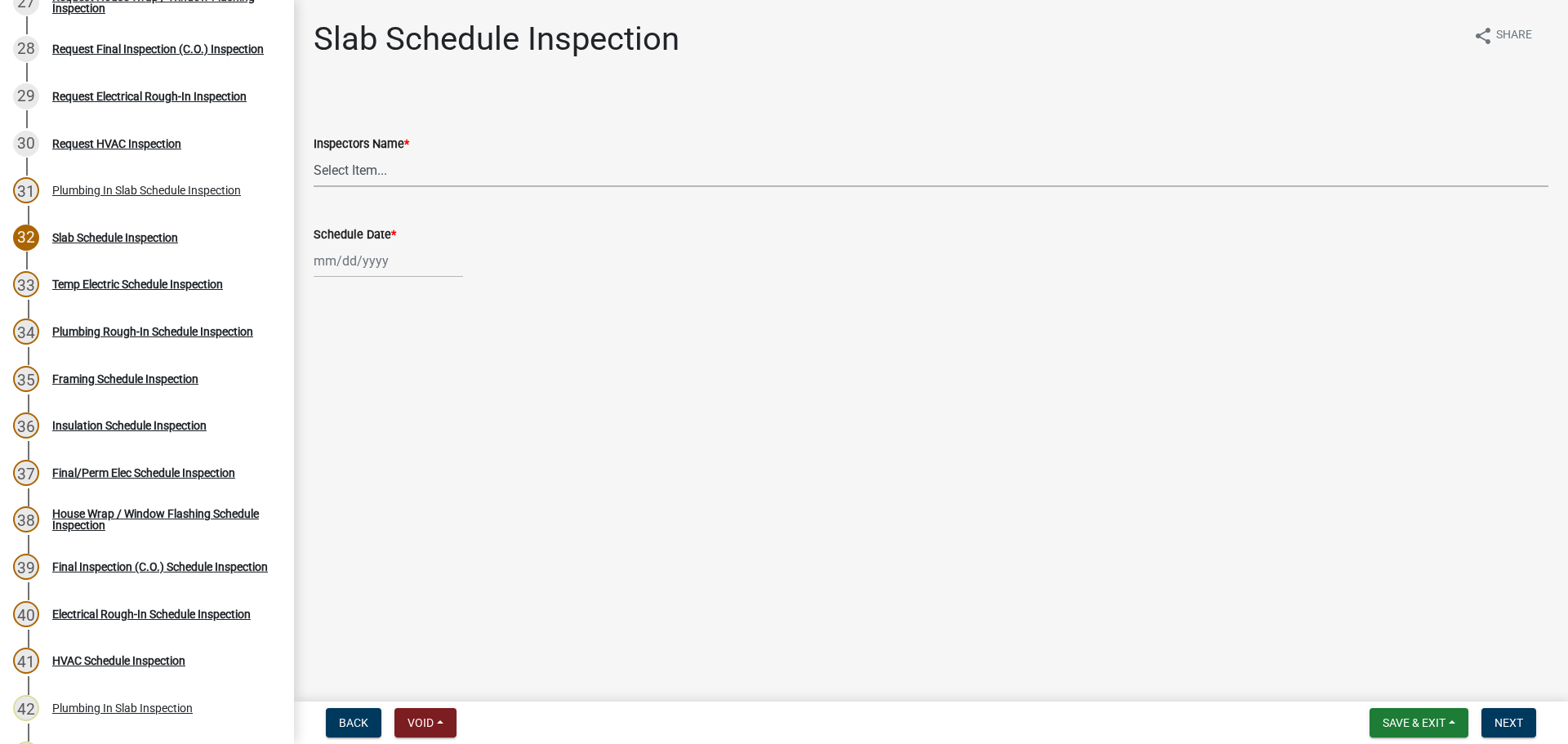
click at [362, 173] on select "Select Item... [PERSON_NAME] ([PERSON_NAME]) drichardson ([PERSON_NAME]) knorre…" at bounding box center [931, 171] width 1235 height 33
select select "a5a5a9dc-14a5-4192-801a-4b6ec73e6000"
click at [313, 154] on select "Select Item... [PERSON_NAME] ([PERSON_NAME]) drichardson ([PERSON_NAME]) knorre…" at bounding box center [931, 171] width 1235 height 33
select select "9"
select select "2025"
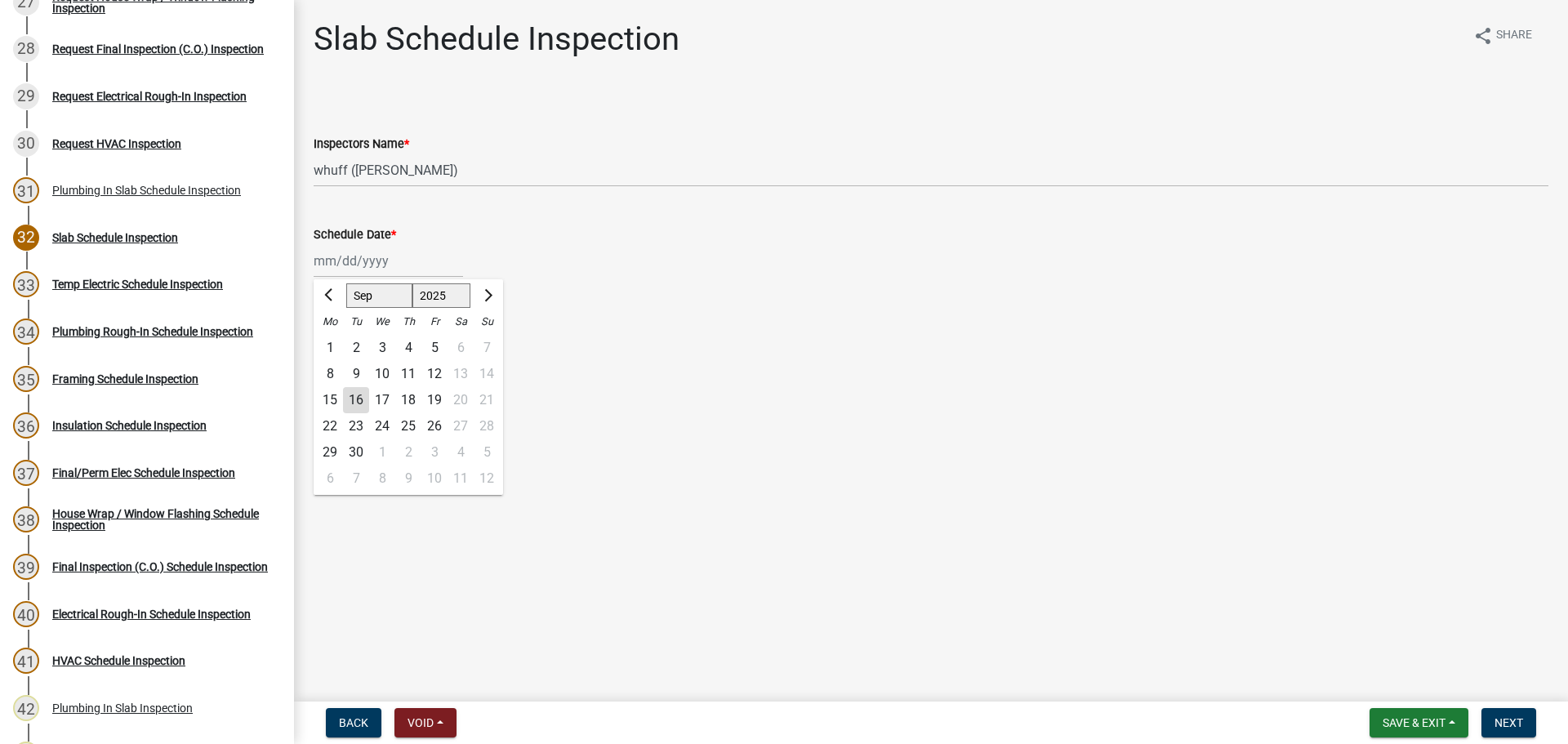
click at [364, 256] on div "[PERSON_NAME] Feb Mar Apr [PERSON_NAME][DATE] Oct Nov [DATE] 1526 1527 1528 152…" at bounding box center [388, 261] width 149 height 33
click at [363, 398] on div "16" at bounding box center [356, 400] width 26 height 26
type input "[DATE]"
click at [772, 516] on main "Slab Schedule Inspection share Share Inspectors Name * Select Item... whuff (Wi…" at bounding box center [931, 348] width 1274 height 695
drag, startPoint x: 1298, startPoint y: 498, endPoint x: 1438, endPoint y: 593, distance: 169.2
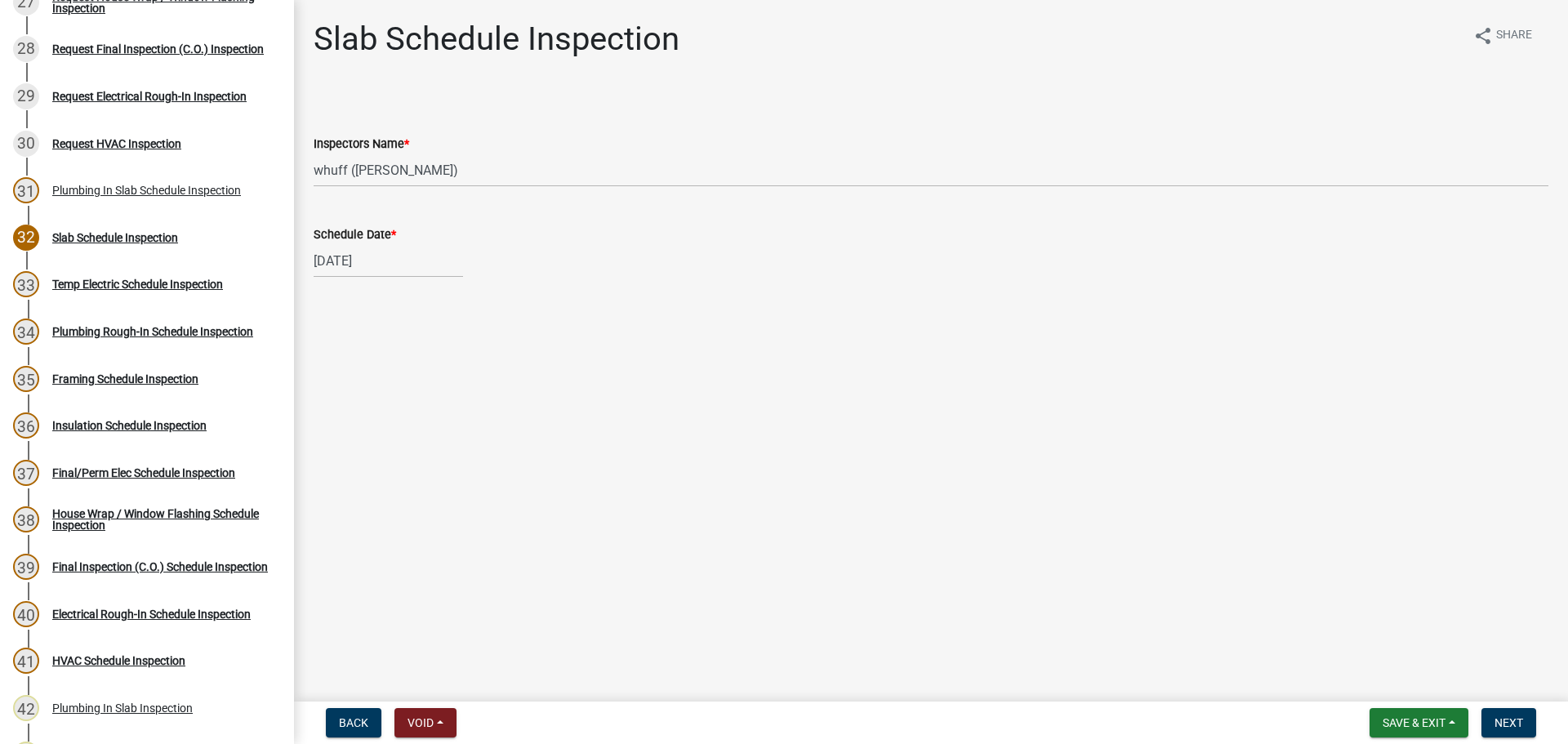
click at [1307, 499] on main "Slab Schedule Inspection share Share Inspectors Name * Select Item... whuff (Wi…" at bounding box center [931, 348] width 1274 height 695
click at [1515, 728] on span "Next" at bounding box center [1509, 723] width 29 height 13
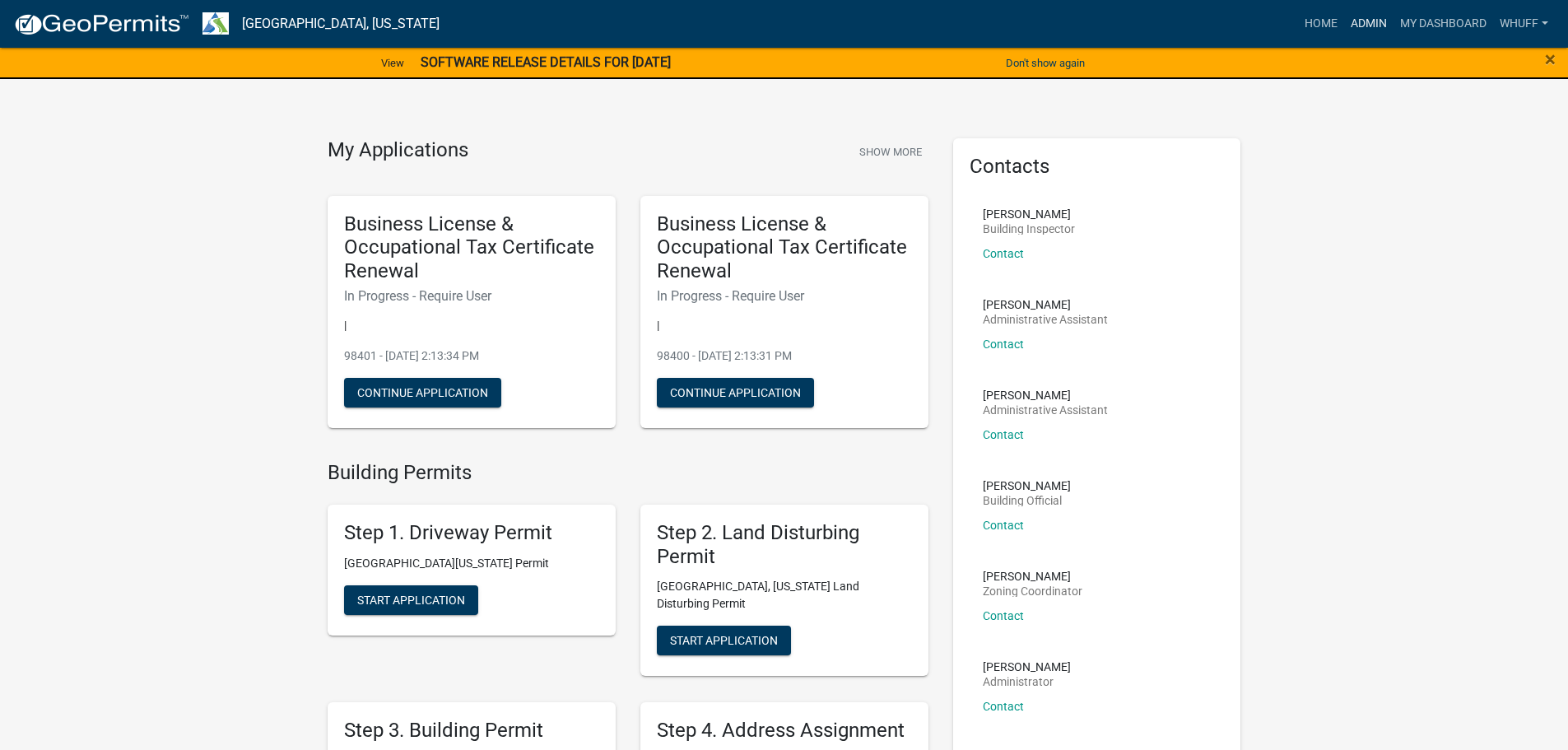
click at [1362, 16] on link "Admin" at bounding box center [1368, 24] width 49 height 32
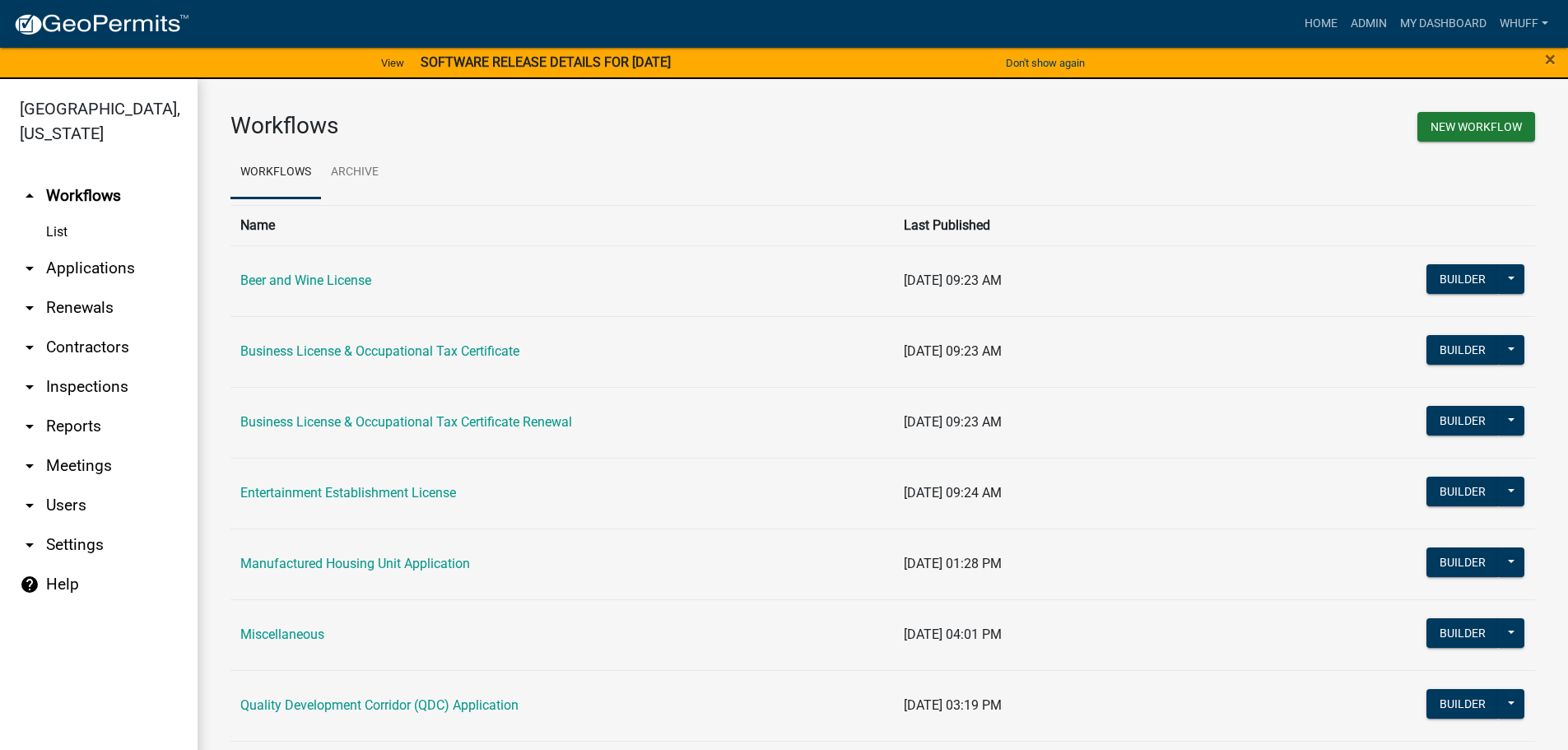
click at [101, 249] on link "arrow_drop_down Applications" at bounding box center [98, 269] width 198 height 40
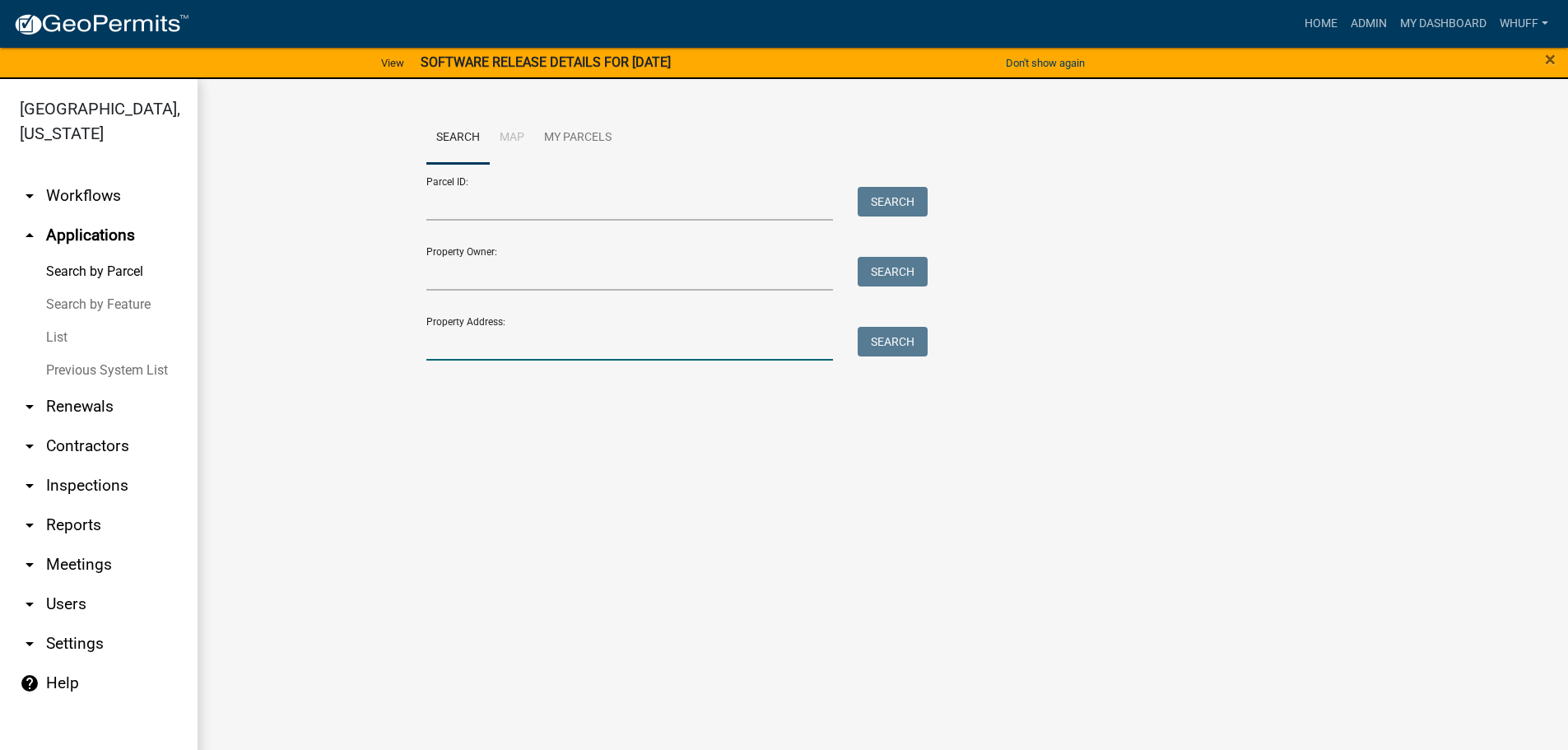
click at [519, 329] on input "Property Address:" at bounding box center [630, 344] width 408 height 33
type input "1491 old chipley"
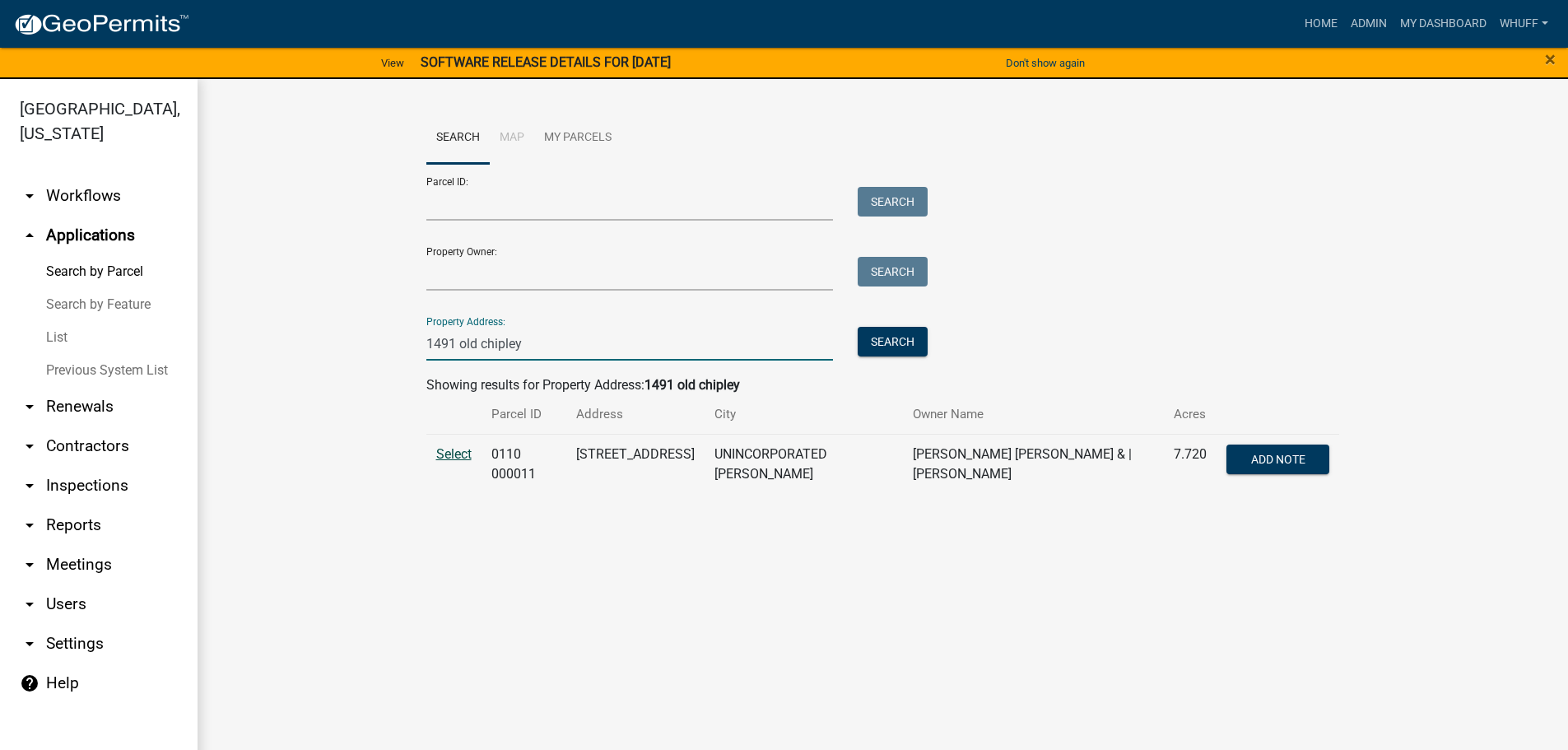
click at [445, 457] on span "Select" at bounding box center [454, 454] width 35 height 16
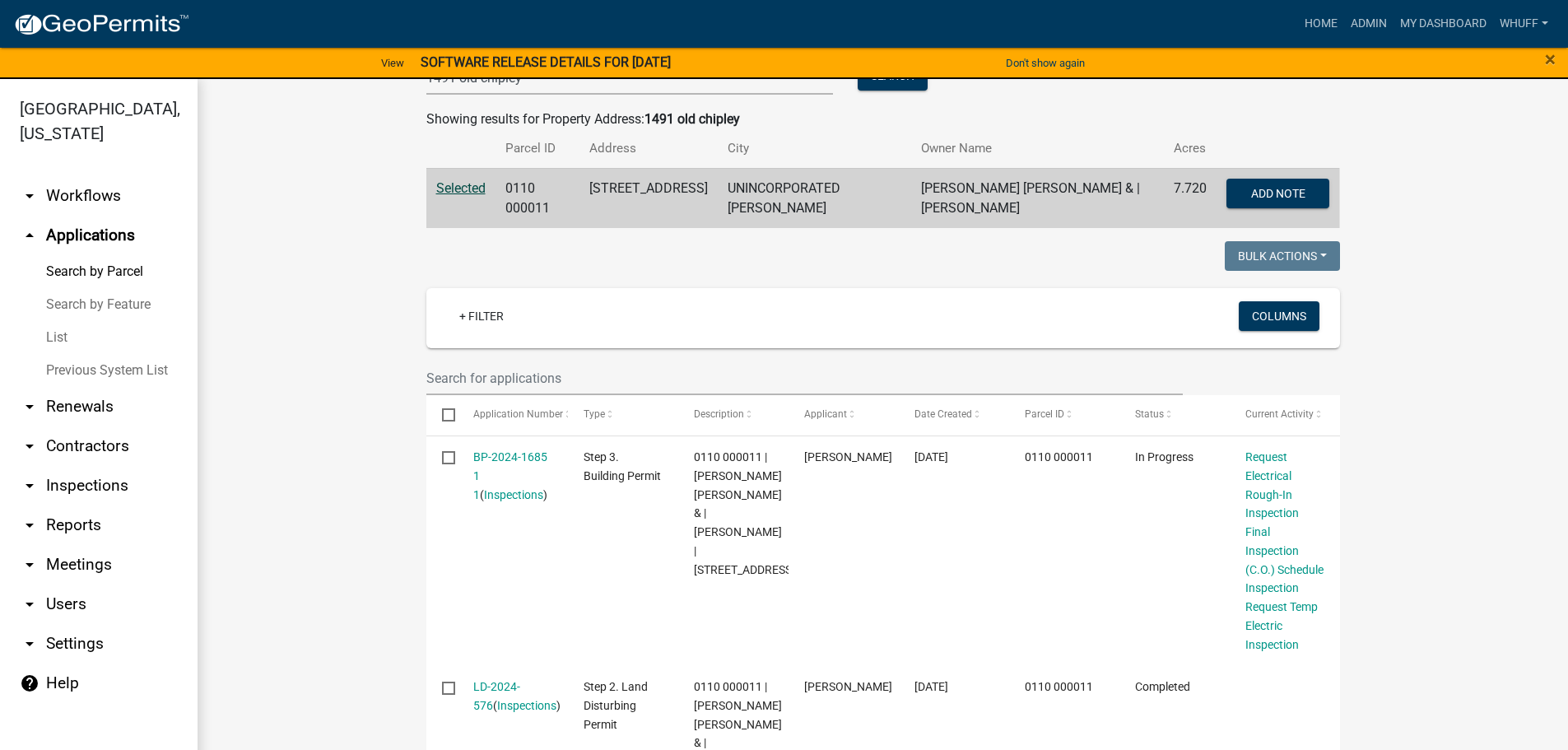
scroll to position [329, 0]
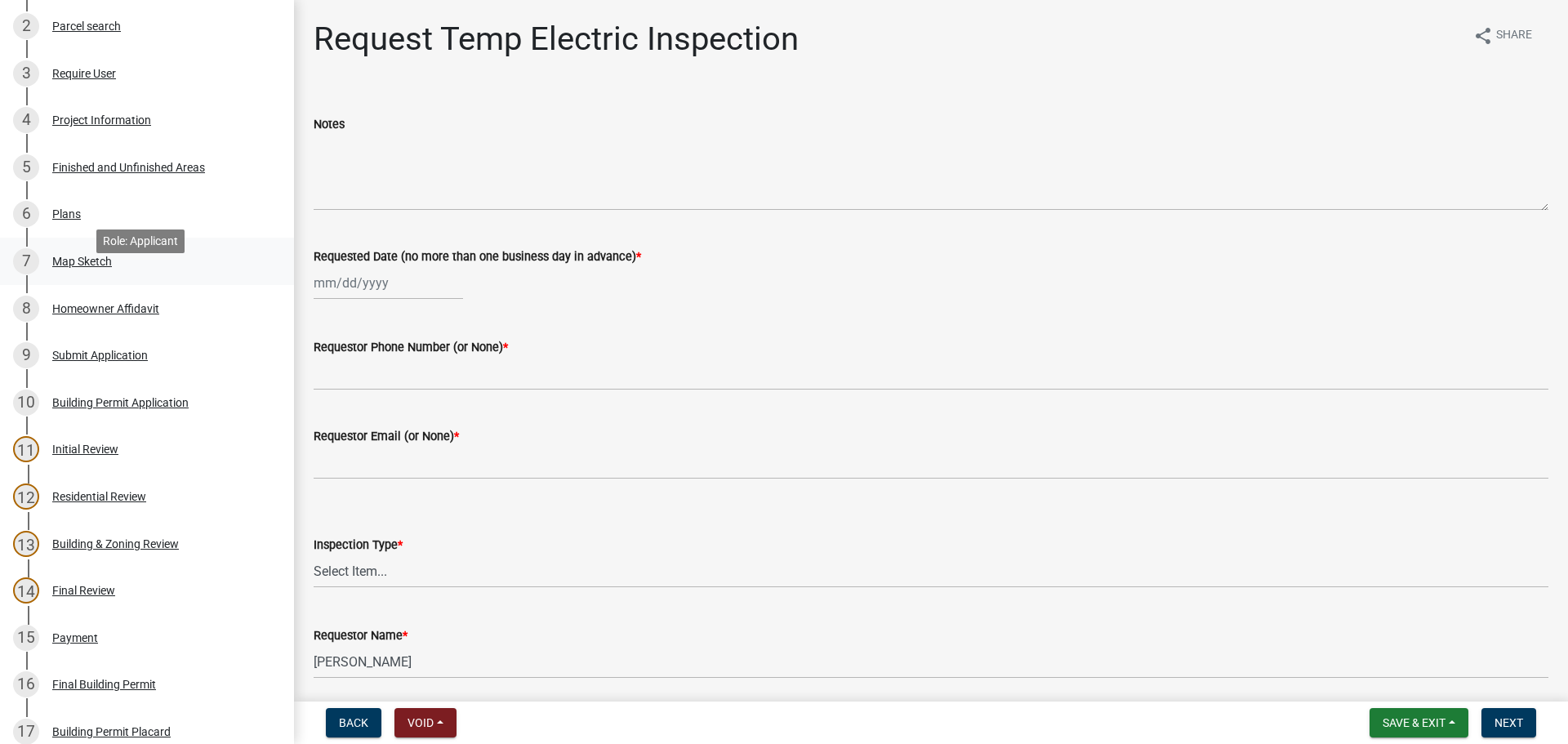
scroll to position [245, 0]
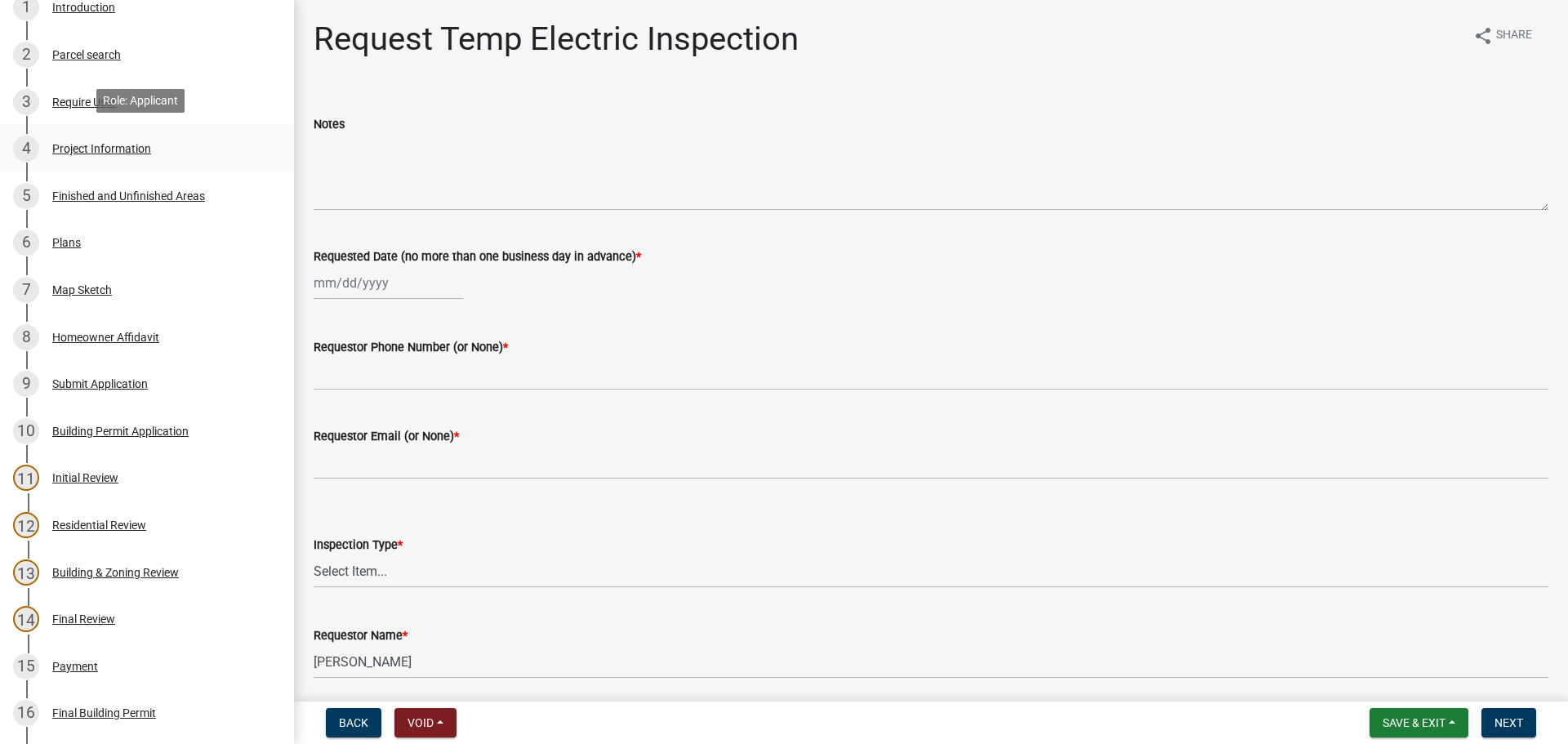
click at [101, 154] on div "4 Project Information" at bounding box center [140, 148] width 254 height 26
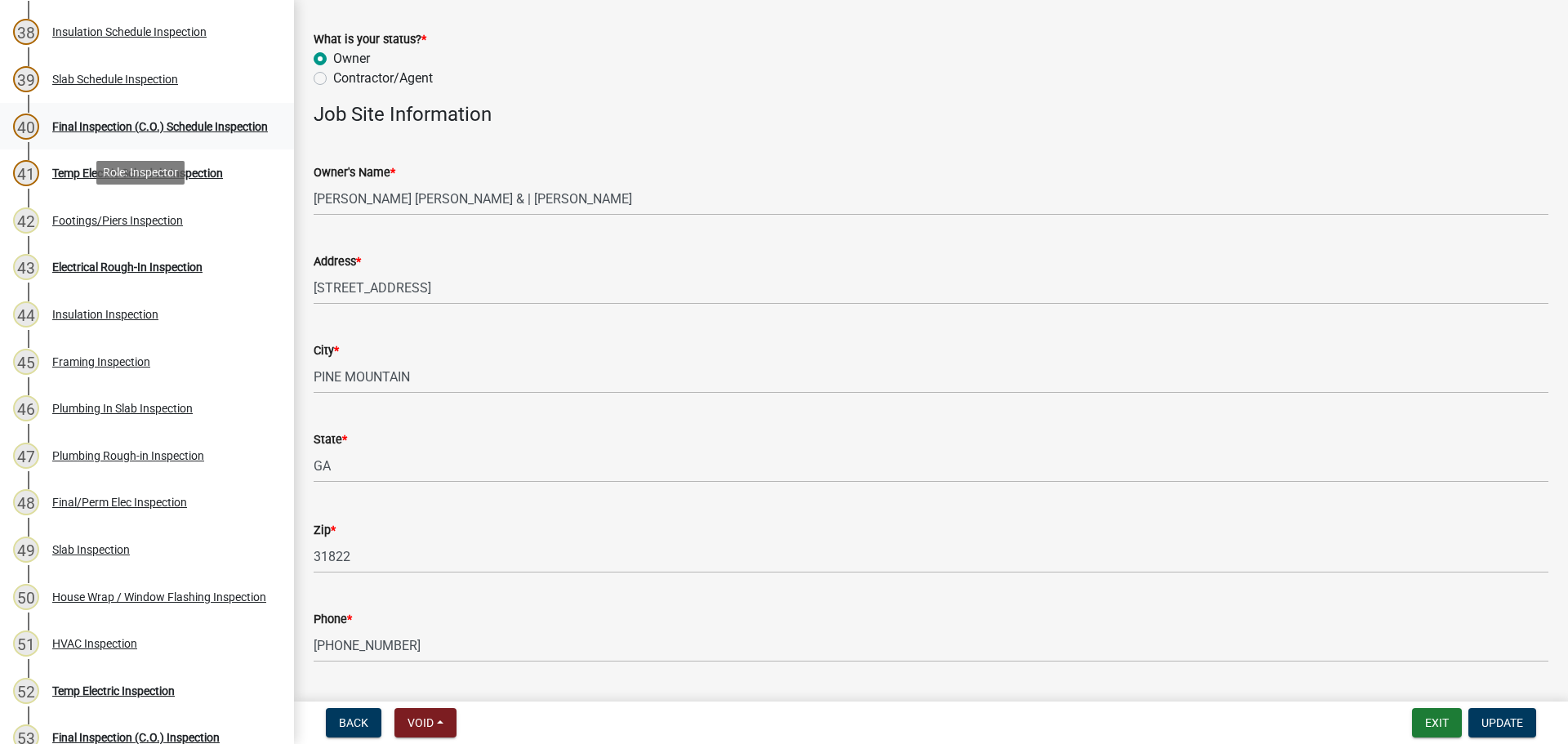
scroll to position [1961, 0]
click at [112, 122] on div "Final Inspection (C.O.) Schedule Inspection" at bounding box center [160, 127] width 216 height 11
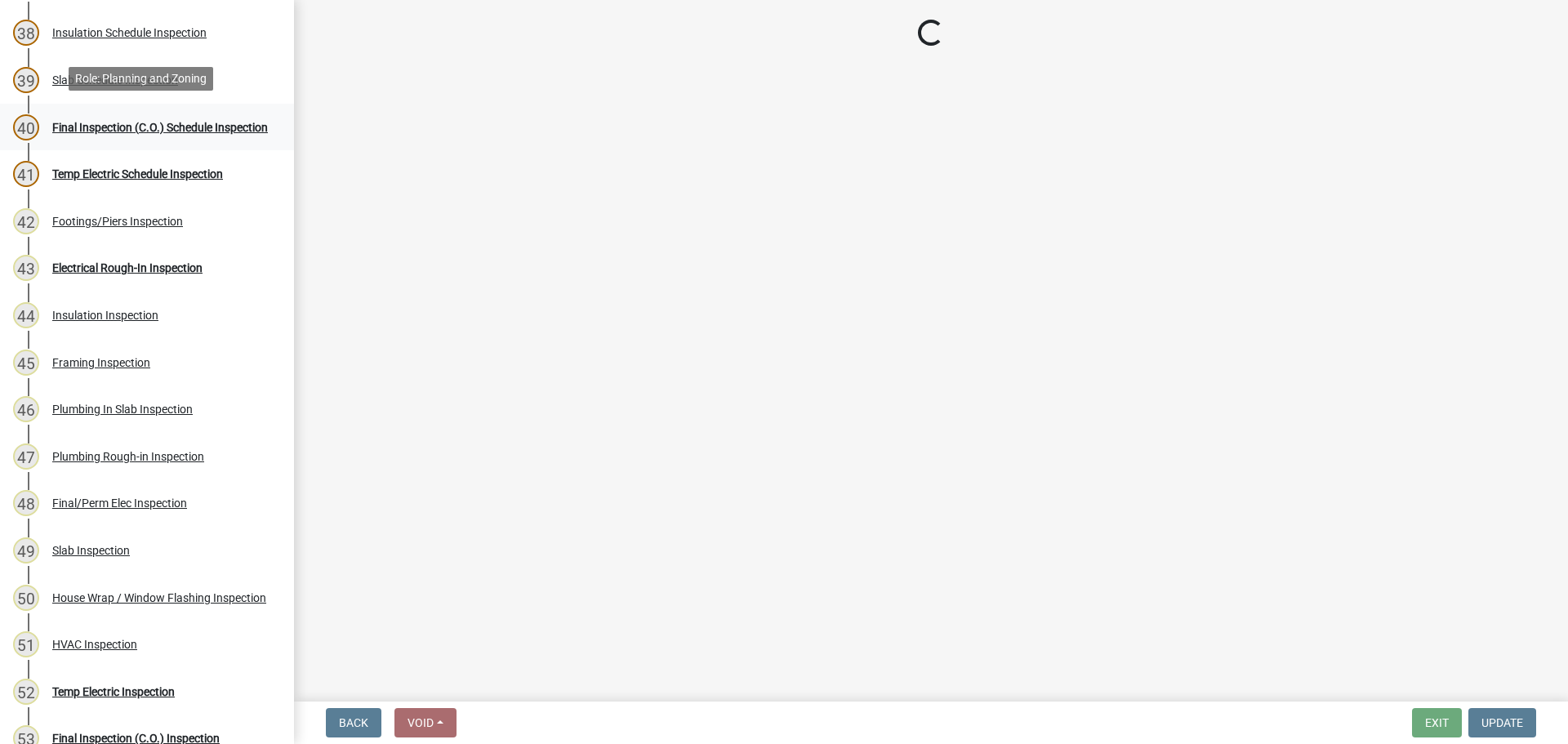
scroll to position [0, 0]
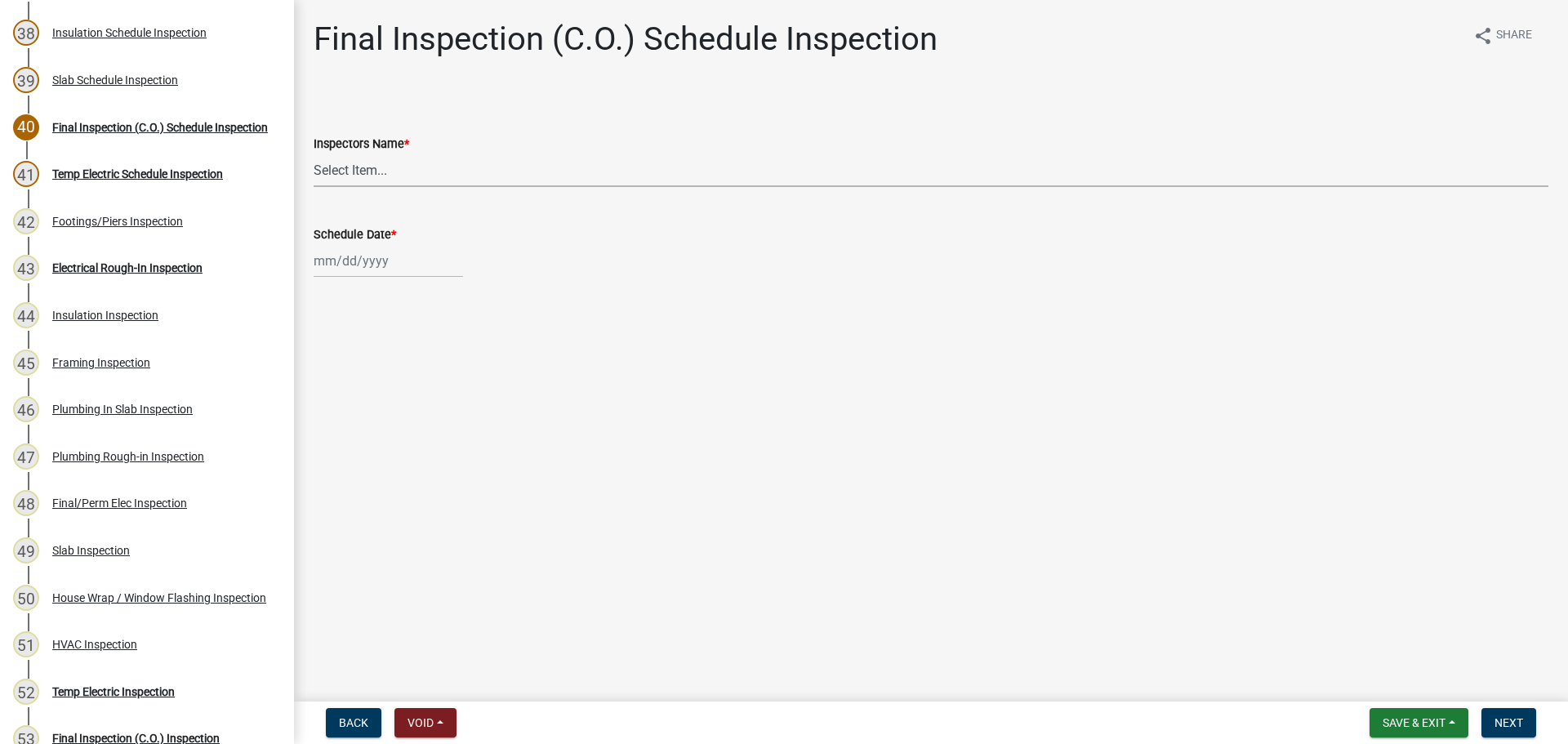
drag, startPoint x: 370, startPoint y: 171, endPoint x: 366, endPoint y: 183, distance: 12.6
click at [368, 171] on select "Select Item... [PERSON_NAME] ([PERSON_NAME]) drichardson ([PERSON_NAME]) knorre…" at bounding box center [931, 171] width 1235 height 33
select select "a5a5a9dc-14a5-4192-801a-4b6ec73e6000"
click at [313, 154] on select "Select Item... [PERSON_NAME] ([PERSON_NAME]) drichardson ([PERSON_NAME]) knorre…" at bounding box center [931, 171] width 1235 height 33
select select "9"
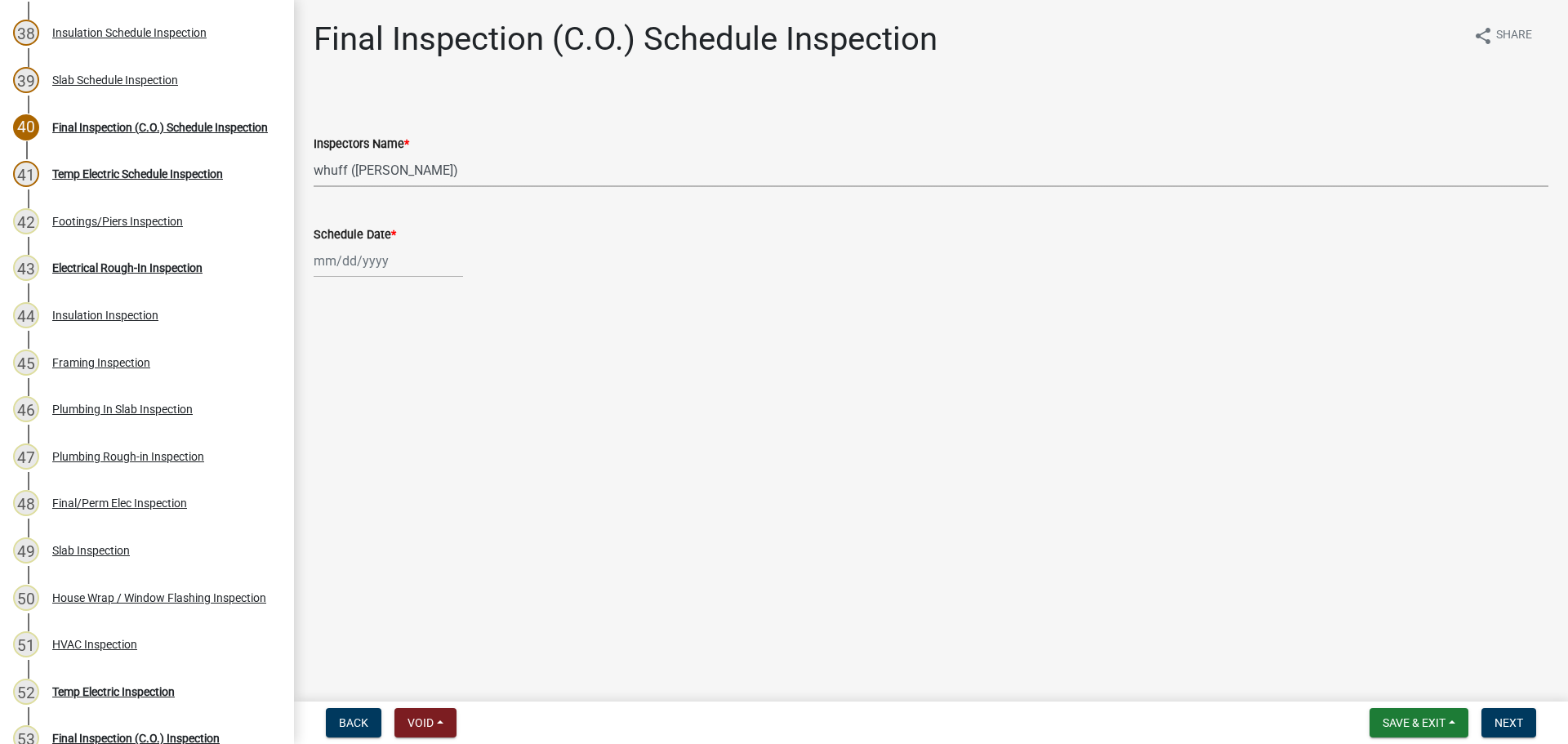
select select "2025"
click at [358, 262] on div "[PERSON_NAME] Feb Mar Apr [PERSON_NAME][DATE] Oct Nov [DATE] 1526 1527 1528 152…" at bounding box center [388, 261] width 149 height 33
click at [361, 400] on div "16" at bounding box center [356, 400] width 26 height 26
type input "[DATE]"
drag, startPoint x: 861, startPoint y: 499, endPoint x: 886, endPoint y: 505, distance: 25.7
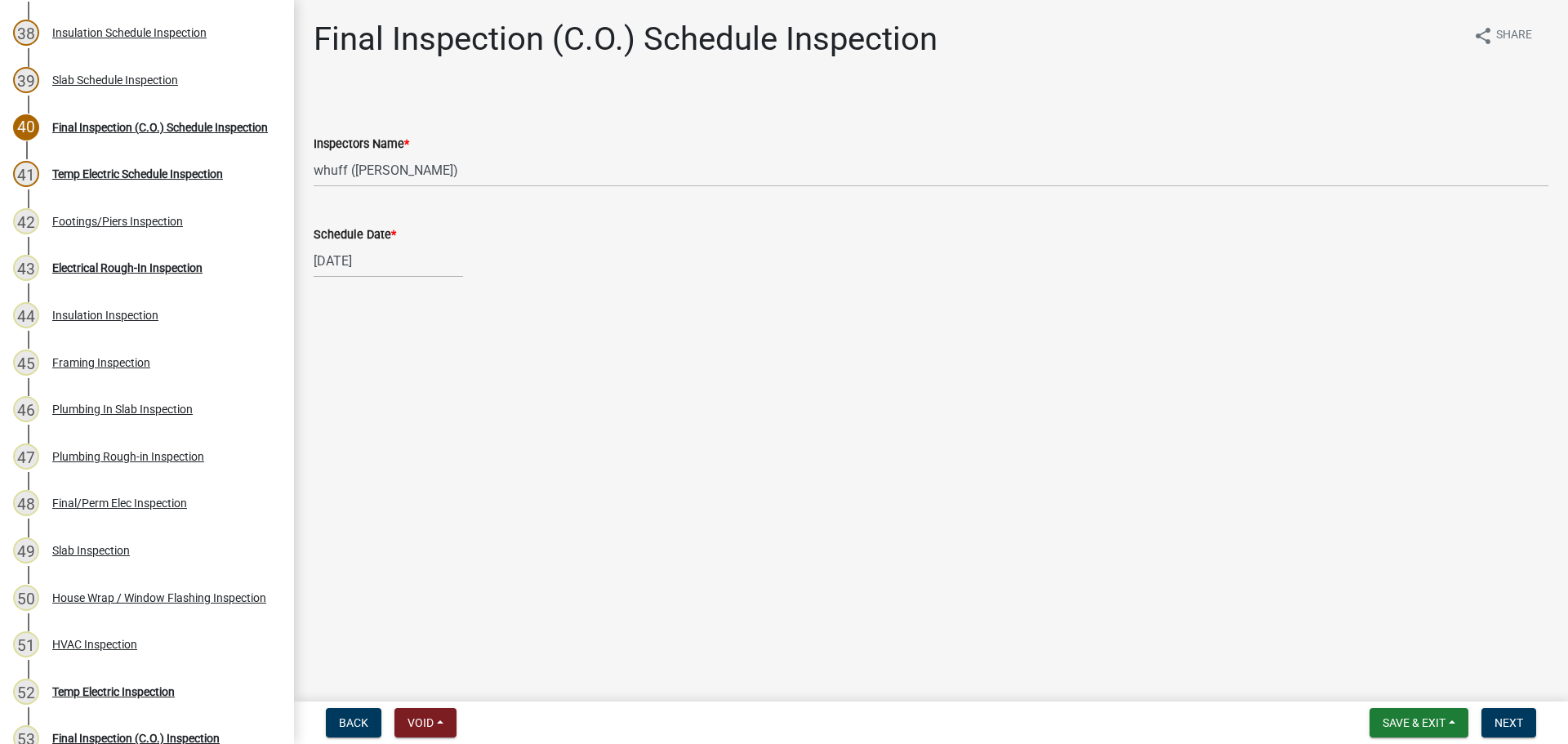
click at [871, 504] on main "Final Inspection (C.O.) Schedule Inspection share Share Inspectors Name * Selec…" at bounding box center [931, 348] width 1274 height 695
drag, startPoint x: 1253, startPoint y: 513, endPoint x: 1273, endPoint y: 525, distance: 23.3
click at [1261, 516] on main "Final Inspection (C.O.) Schedule Inspection share Share Inspectors Name * Selec…" at bounding box center [931, 348] width 1274 height 695
click at [1516, 733] on button "Next" at bounding box center [1508, 723] width 54 height 30
